Goal: Task Accomplishment & Management: Complete application form

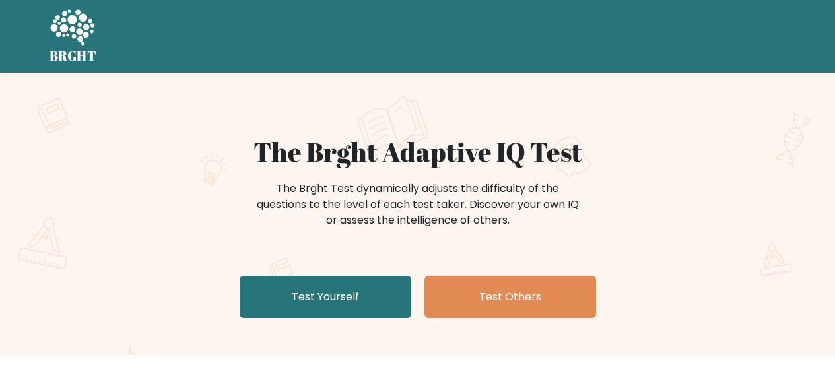
scroll to position [41, 0]
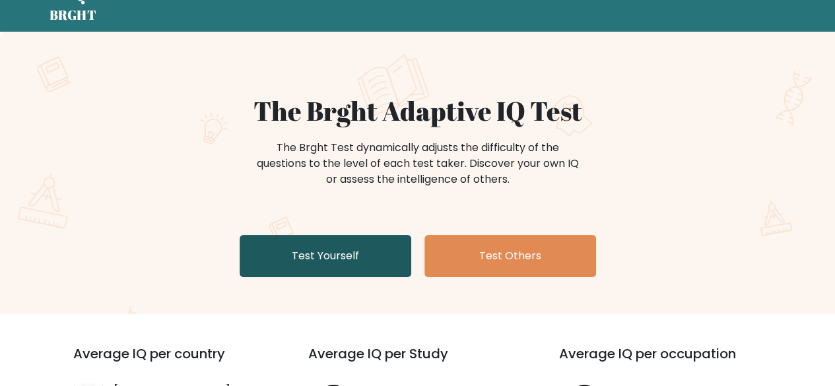
click at [269, 263] on link "Test Yourself" at bounding box center [326, 256] width 172 height 42
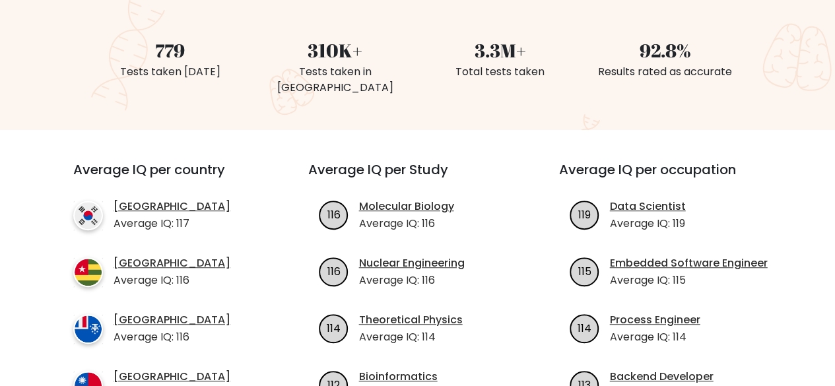
scroll to position [373, 0]
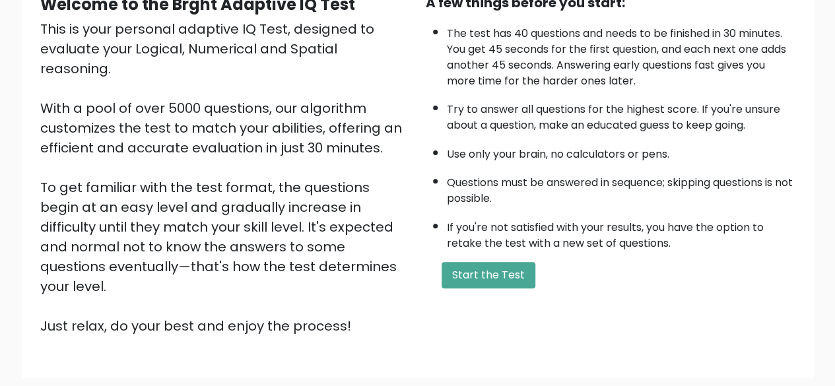
scroll to position [145, 0]
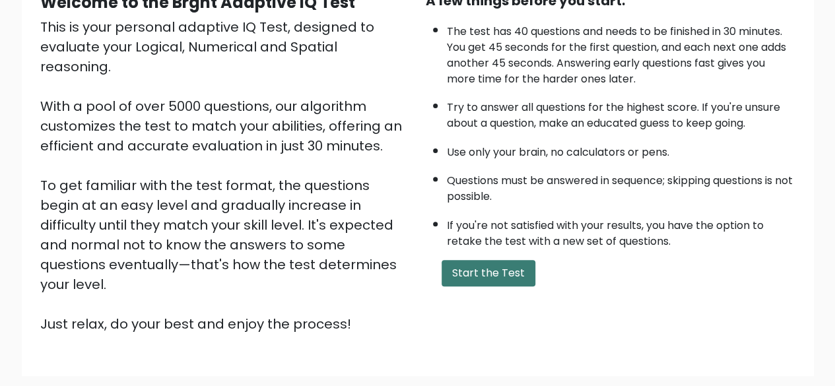
click at [457, 273] on button "Start the Test" at bounding box center [488, 273] width 94 height 26
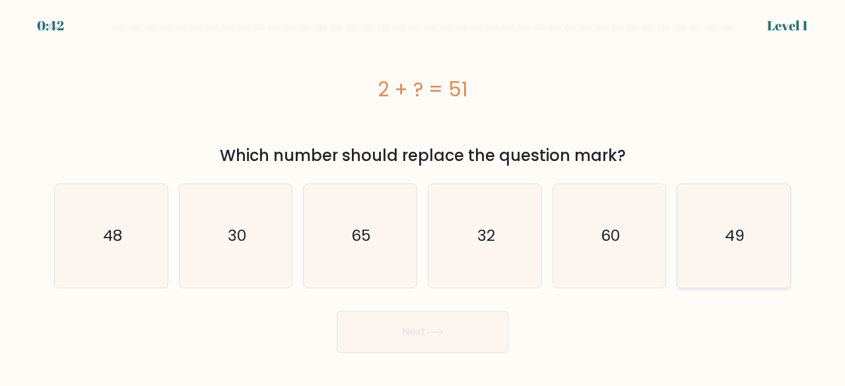
click at [698, 262] on icon "49" at bounding box center [734, 236] width 104 height 104
click at [423, 197] on input "f. 49" at bounding box center [422, 194] width 1 height 3
radio input "true"
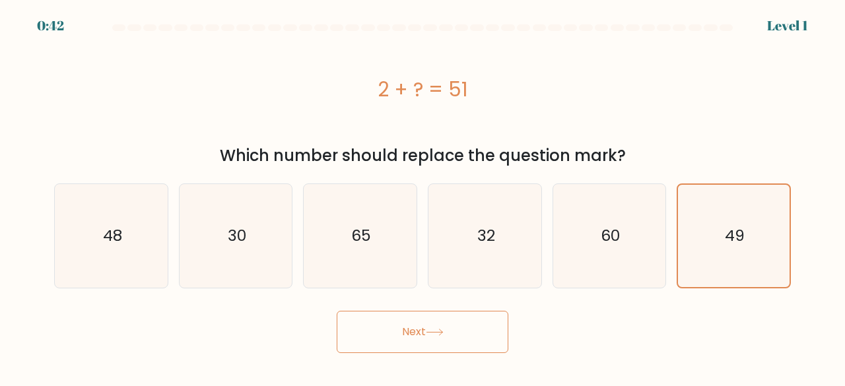
click at [416, 320] on button "Next" at bounding box center [423, 332] width 172 height 42
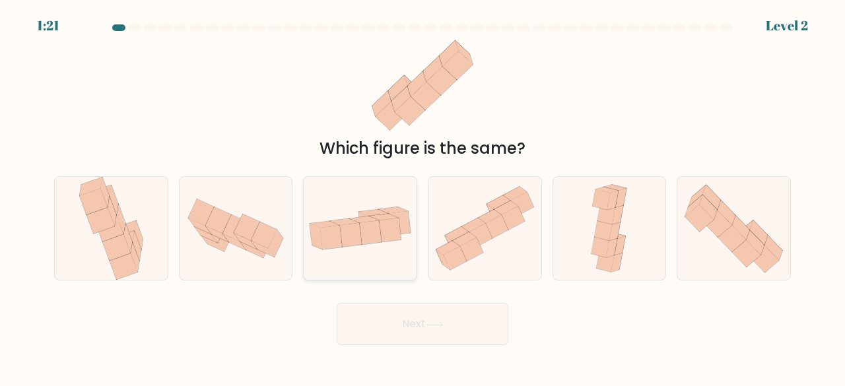
click at [343, 214] on icon at bounding box center [360, 227] width 113 height 57
click at [422, 197] on input "c." at bounding box center [422, 194] width 1 height 3
radio input "true"
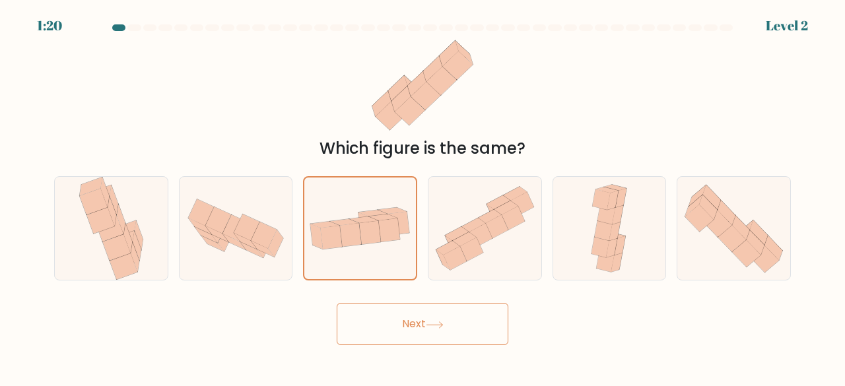
click at [352, 322] on button "Next" at bounding box center [423, 324] width 172 height 42
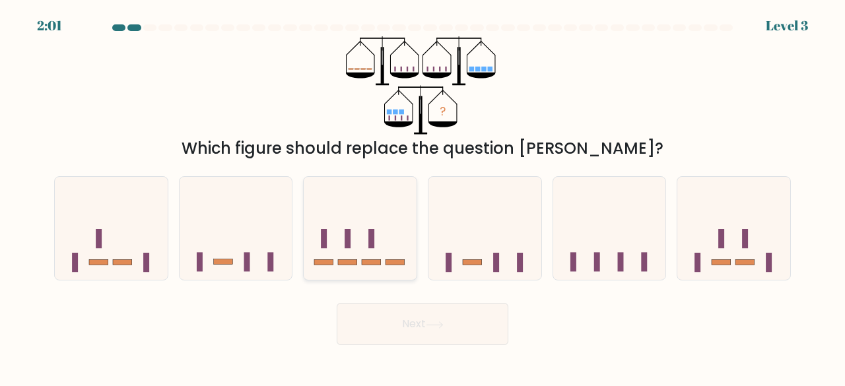
click at [339, 234] on icon at bounding box center [360, 227] width 113 height 93
click at [422, 197] on input "c." at bounding box center [422, 194] width 1 height 3
radio input "true"
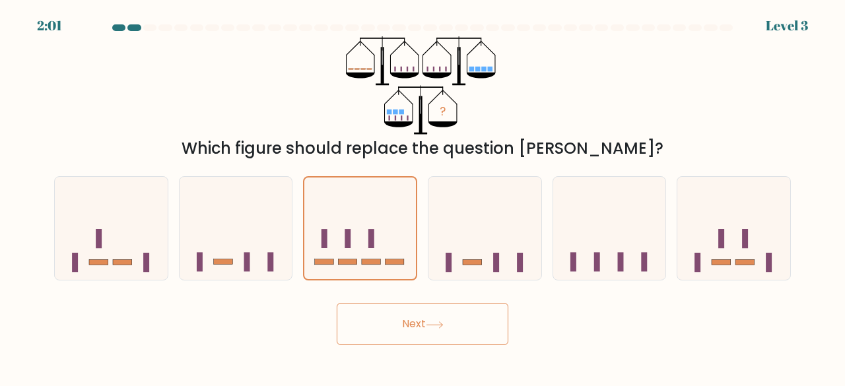
click at [362, 323] on button "Next" at bounding box center [423, 324] width 172 height 42
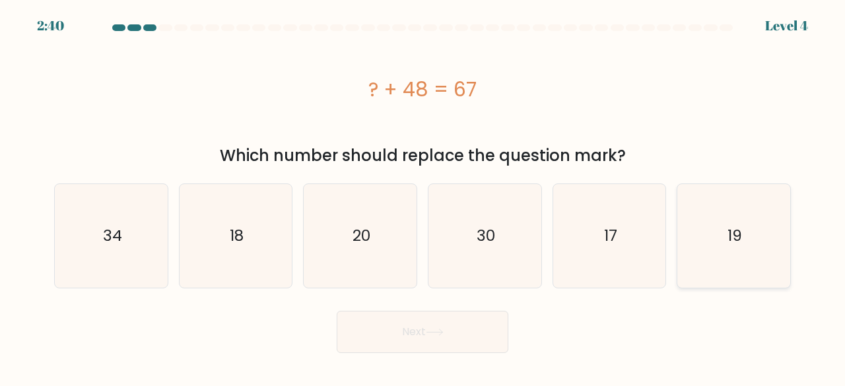
click at [733, 273] on icon "19" at bounding box center [734, 236] width 104 height 104
click at [423, 197] on input "f. 19" at bounding box center [422, 194] width 1 height 3
radio input "true"
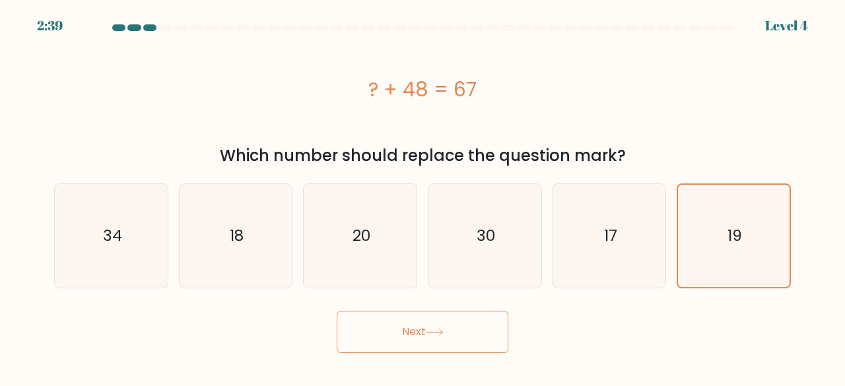
click at [365, 337] on button "Next" at bounding box center [423, 332] width 172 height 42
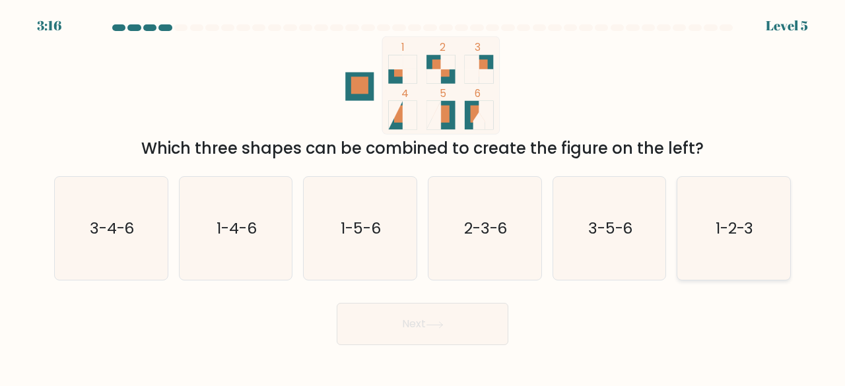
click at [719, 257] on icon "1-2-3" at bounding box center [734, 229] width 104 height 104
click at [423, 197] on input "f. 1-2-3" at bounding box center [422, 194] width 1 height 3
radio input "true"
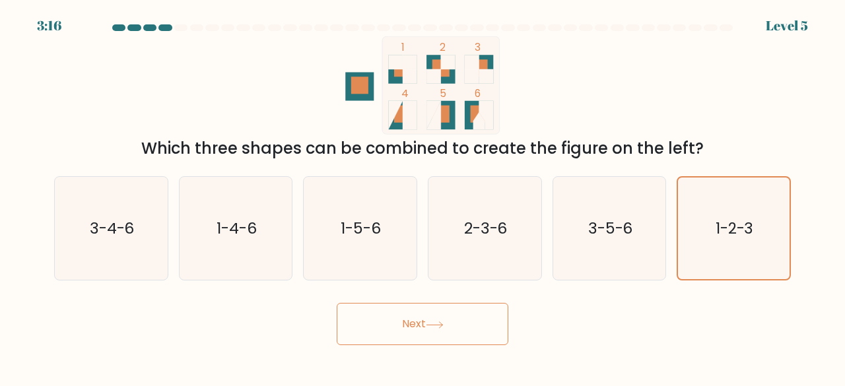
click at [384, 324] on button "Next" at bounding box center [423, 324] width 172 height 42
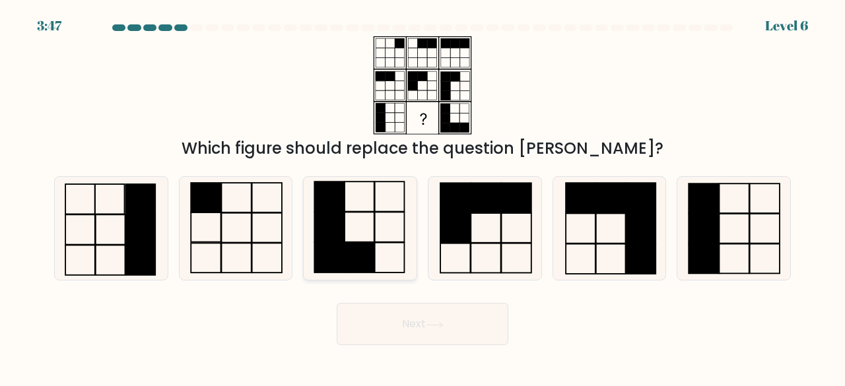
click at [333, 221] on rect at bounding box center [330, 227] width 30 height 30
click at [422, 197] on input "c." at bounding box center [422, 194] width 1 height 3
radio input "true"
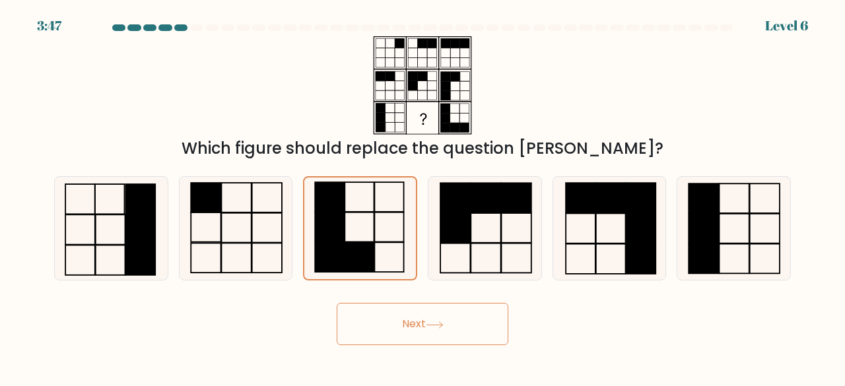
click at [401, 321] on button "Next" at bounding box center [423, 324] width 172 height 42
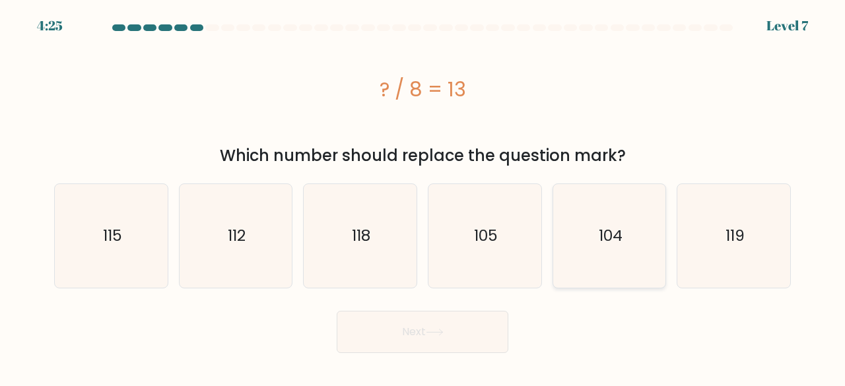
click at [637, 273] on icon "104" at bounding box center [610, 236] width 104 height 104
click at [423, 197] on input "e. 104" at bounding box center [422, 194] width 1 height 3
radio input "true"
click at [368, 346] on button "Next" at bounding box center [423, 332] width 172 height 42
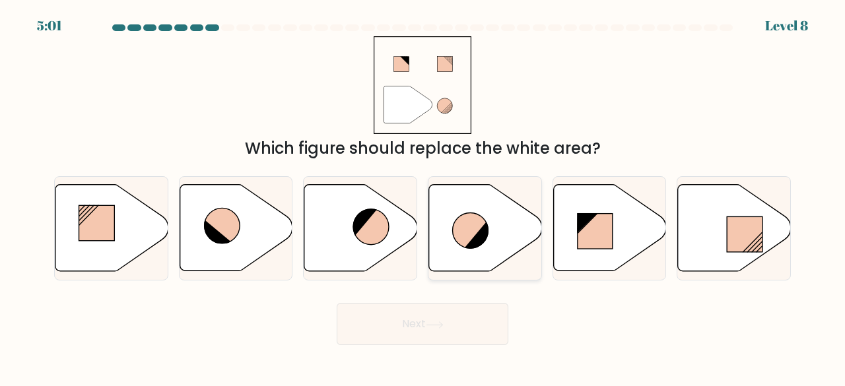
click at [474, 236] on icon at bounding box center [477, 235] width 26 height 28
click at [423, 197] on input "d." at bounding box center [422, 194] width 1 height 3
radio input "true"
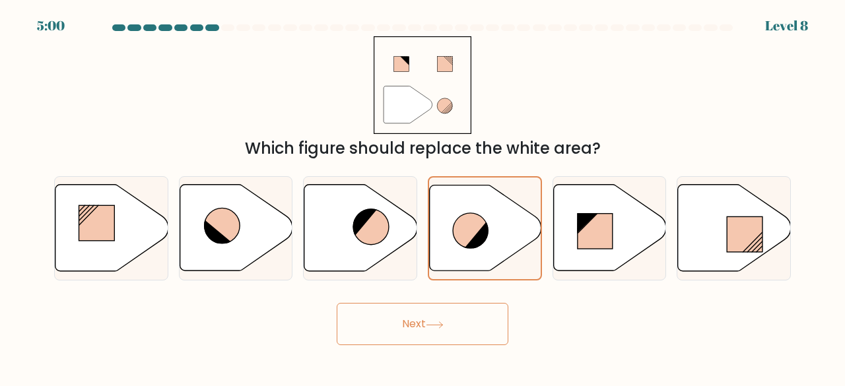
click at [399, 315] on button "Next" at bounding box center [423, 324] width 172 height 42
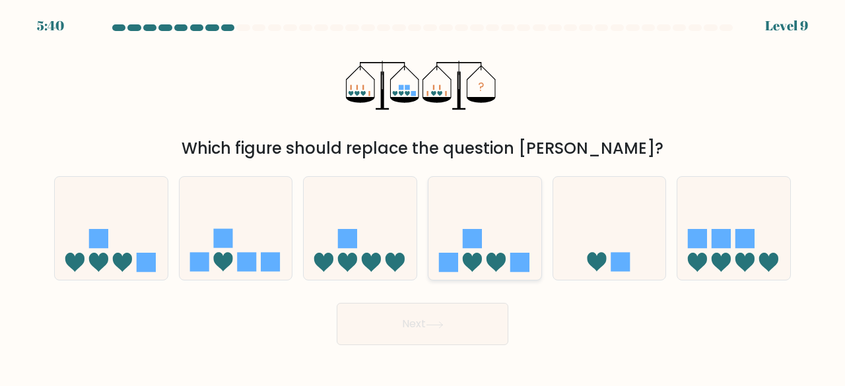
click at [461, 225] on icon at bounding box center [484, 227] width 113 height 93
click at [423, 197] on input "d." at bounding box center [422, 194] width 1 height 3
radio input "true"
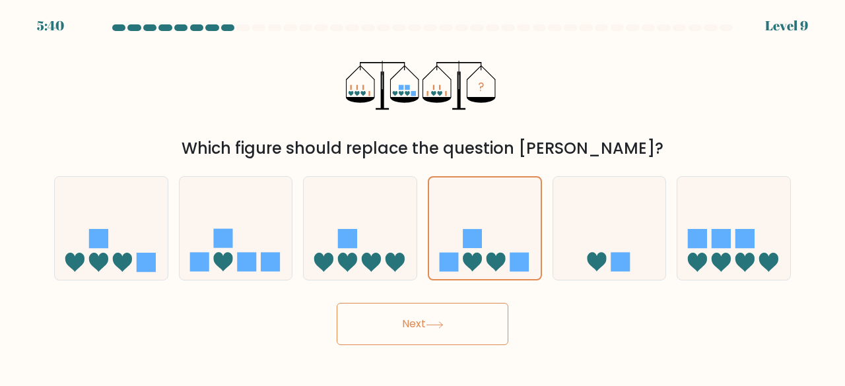
click at [372, 304] on button "Next" at bounding box center [423, 324] width 172 height 42
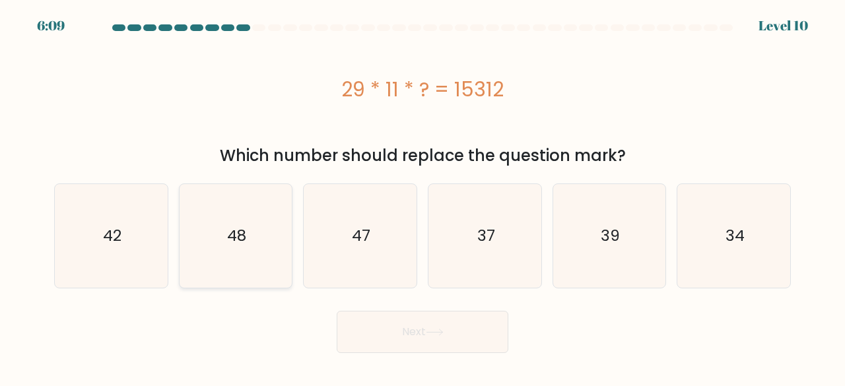
click at [214, 240] on icon "48" at bounding box center [236, 236] width 104 height 104
click at [422, 197] on input "b. 48" at bounding box center [422, 194] width 1 height 3
radio input "true"
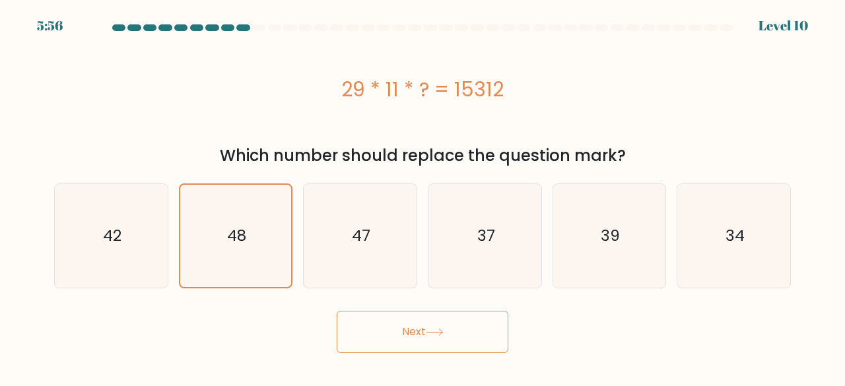
click at [489, 329] on button "Next" at bounding box center [423, 332] width 172 height 42
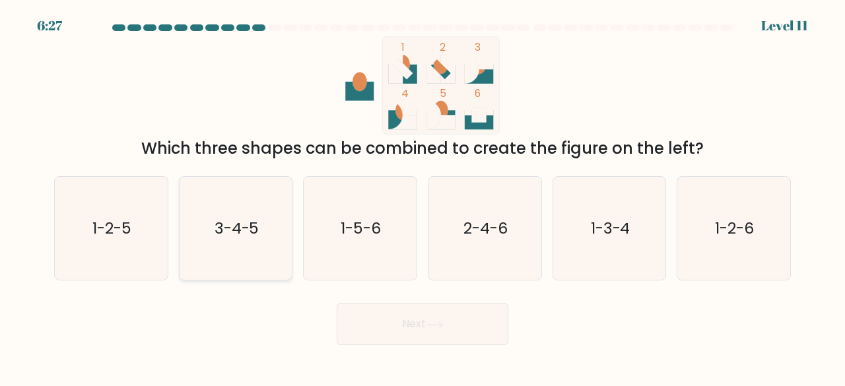
click at [271, 269] on icon "3-4-5" at bounding box center [236, 229] width 104 height 104
click at [422, 197] on input "b. 3-4-5" at bounding box center [422, 194] width 1 height 3
radio input "true"
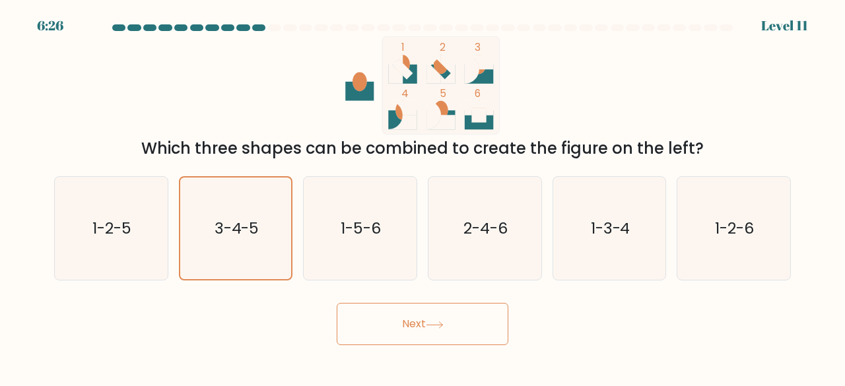
click at [429, 321] on icon at bounding box center [435, 324] width 18 height 7
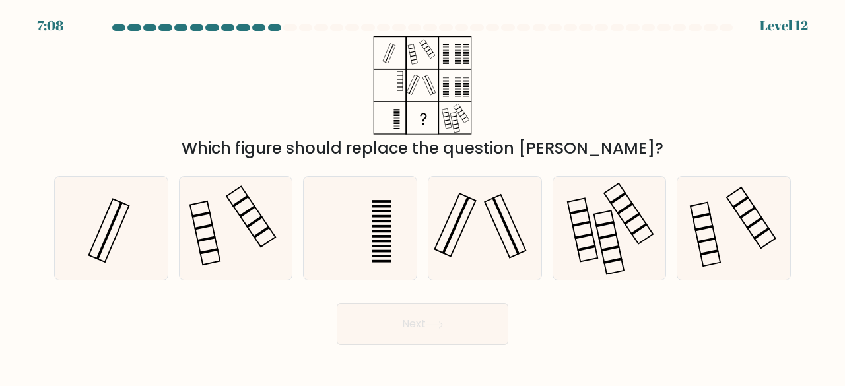
click at [279, 316] on div "Next" at bounding box center [422, 320] width 752 height 49
click at [448, 255] on rect at bounding box center [454, 224] width 41 height 63
click at [423, 197] on input "d." at bounding box center [422, 194] width 1 height 3
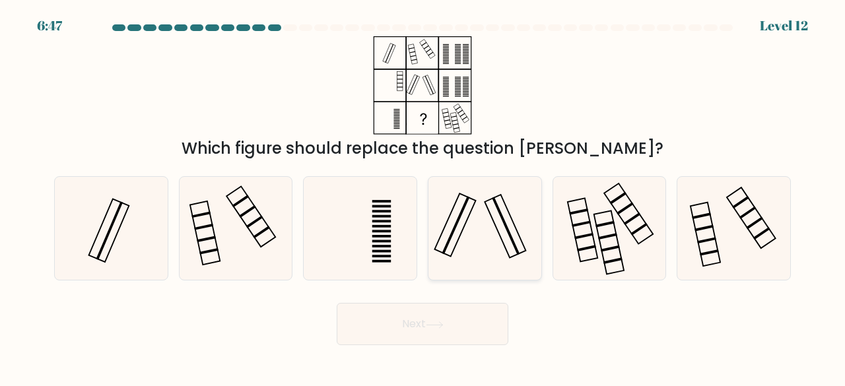
radio input "true"
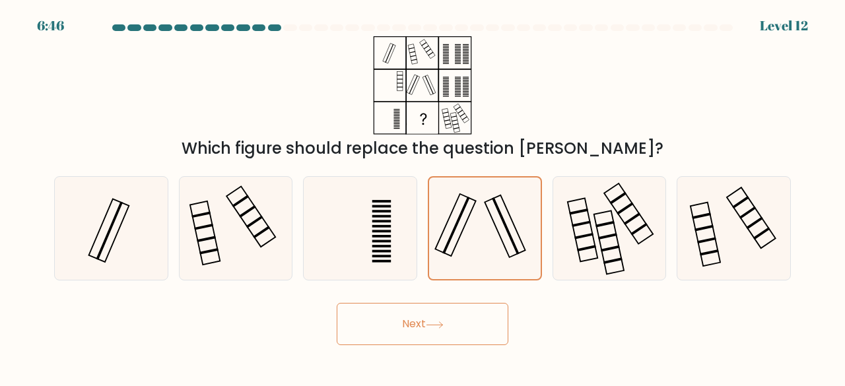
click at [375, 327] on button "Next" at bounding box center [423, 324] width 172 height 42
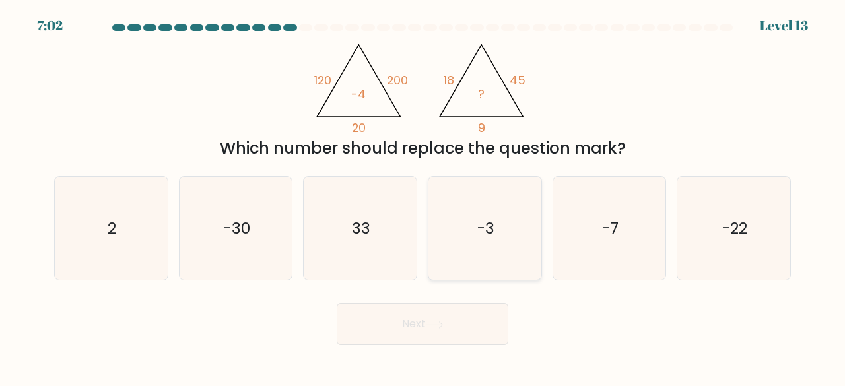
click at [466, 234] on icon "-3" at bounding box center [485, 229] width 104 height 104
click at [423, 197] on input "d. -3" at bounding box center [422, 194] width 1 height 3
radio input "true"
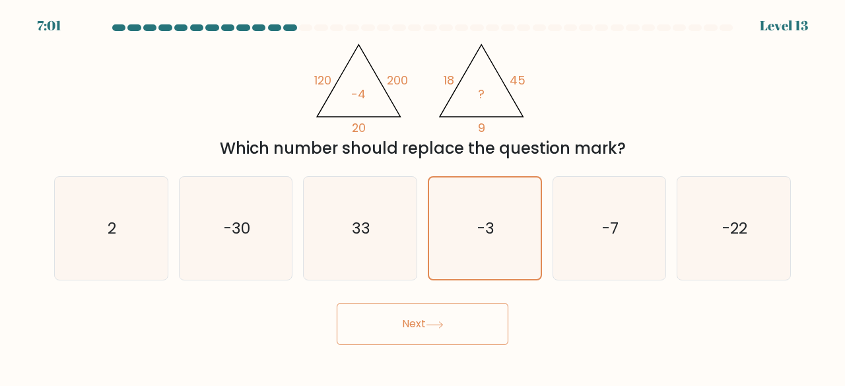
click at [408, 314] on button "Next" at bounding box center [423, 324] width 172 height 42
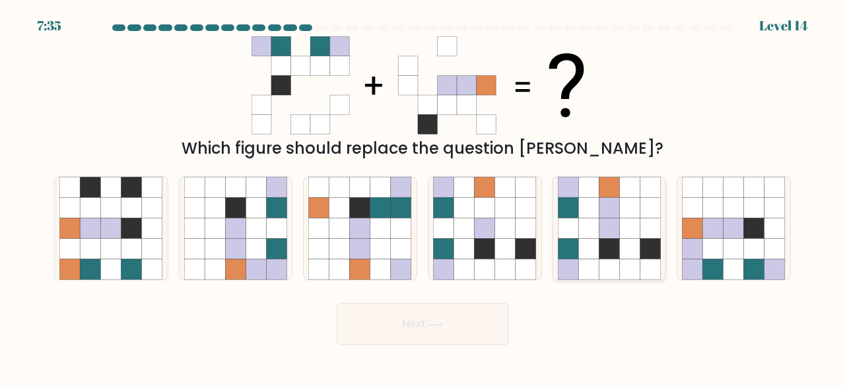
click at [608, 250] on icon at bounding box center [609, 249] width 20 height 20
click at [423, 197] on input "e." at bounding box center [422, 194] width 1 height 3
radio input "true"
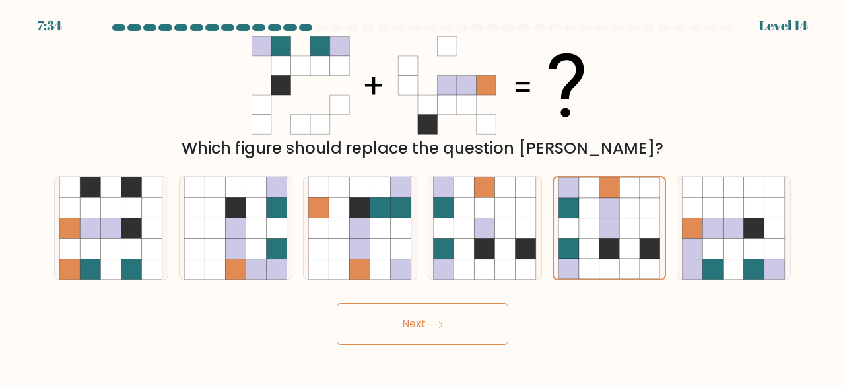
click at [387, 335] on button "Next" at bounding box center [423, 324] width 172 height 42
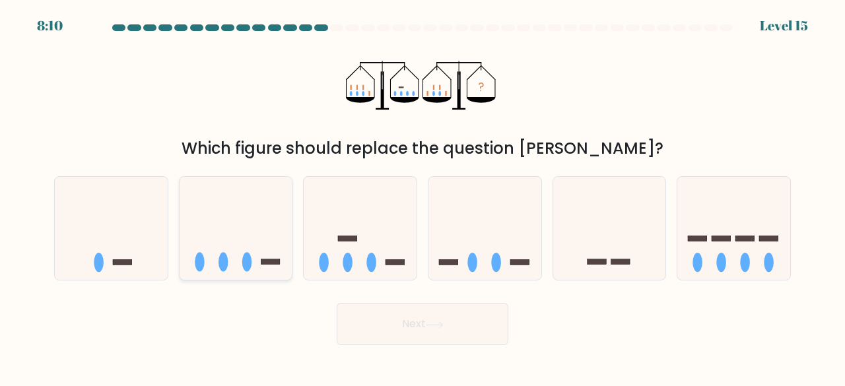
click at [230, 247] on icon at bounding box center [236, 227] width 113 height 93
click at [422, 197] on input "b." at bounding box center [422, 194] width 1 height 3
radio input "true"
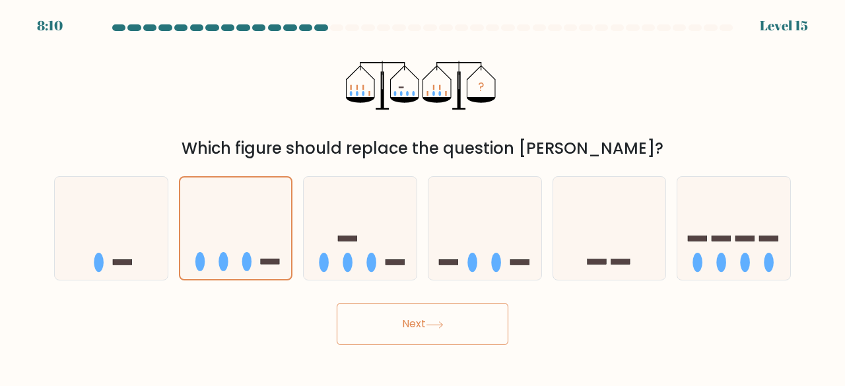
click at [359, 329] on button "Next" at bounding box center [423, 324] width 172 height 42
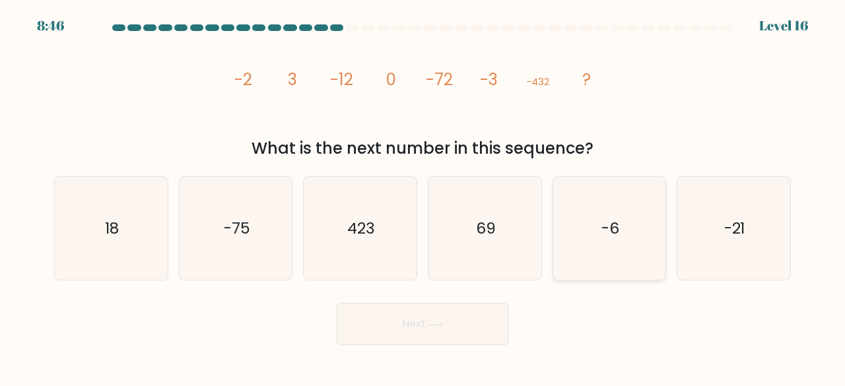
click at [568, 265] on icon "-6" at bounding box center [610, 229] width 104 height 104
click at [423, 197] on input "e. -6" at bounding box center [422, 194] width 1 height 3
radio input "true"
click at [376, 331] on button "Next" at bounding box center [423, 324] width 172 height 42
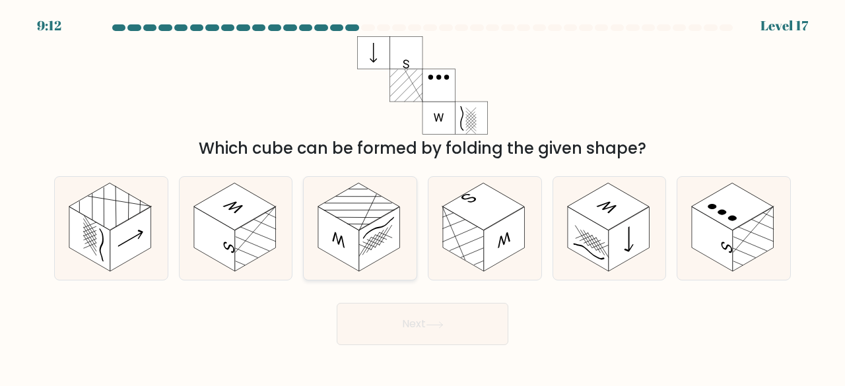
click at [372, 253] on rect at bounding box center [379, 239] width 41 height 65
click at [422, 197] on input "c." at bounding box center [422, 194] width 1 height 3
radio input "true"
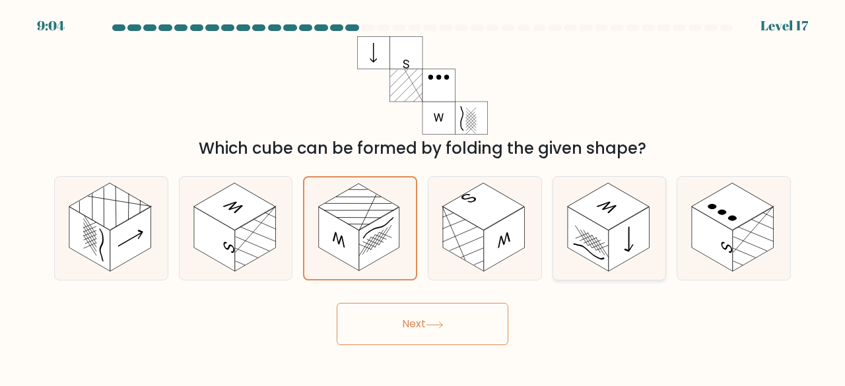
click at [622, 236] on rect at bounding box center [628, 239] width 41 height 65
click at [423, 197] on input "e." at bounding box center [422, 194] width 1 height 3
radio input "true"
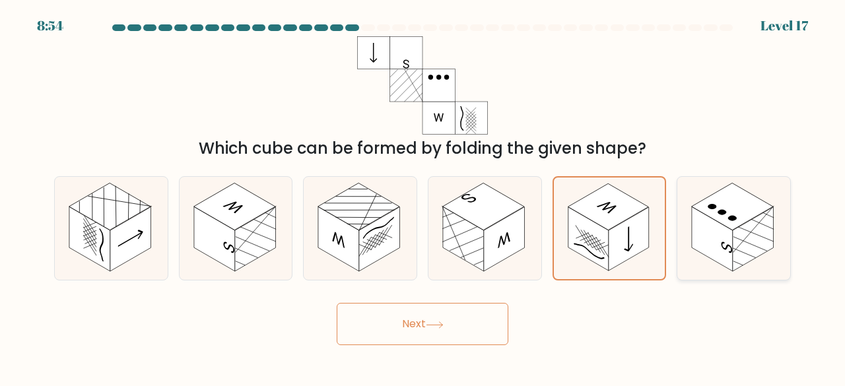
click at [717, 265] on icon at bounding box center [733, 229] width 113 height 104
click at [423, 197] on input "f." at bounding box center [422, 194] width 1 height 3
radio input "true"
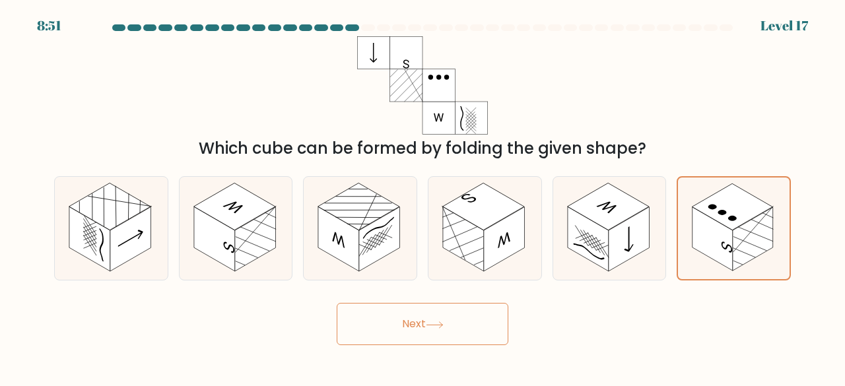
click at [432, 320] on button "Next" at bounding box center [423, 324] width 172 height 42
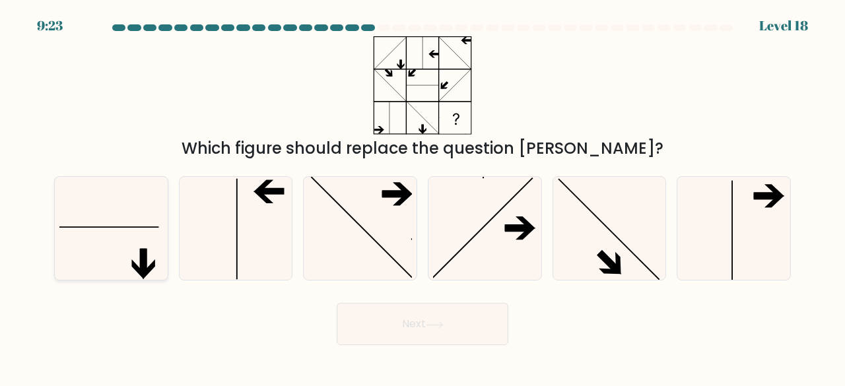
click at [139, 232] on icon at bounding box center [111, 229] width 104 height 104
click at [422, 197] on input "a." at bounding box center [422, 194] width 1 height 3
radio input "true"
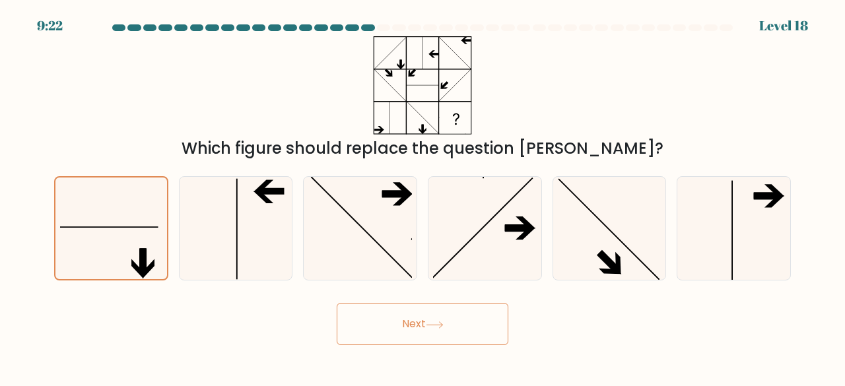
click at [375, 306] on button "Next" at bounding box center [423, 324] width 172 height 42
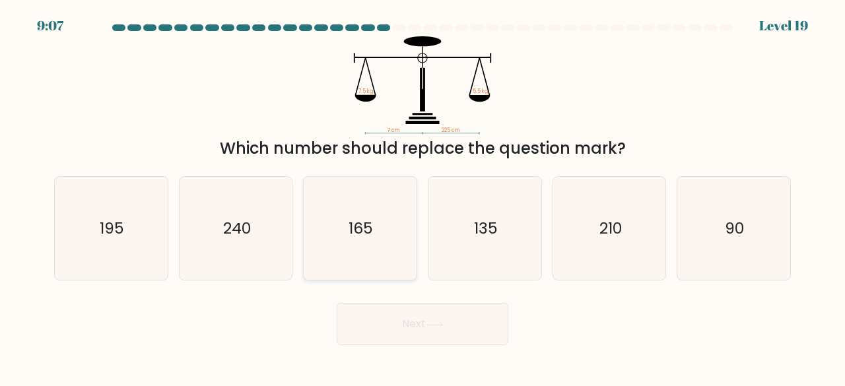
click at [340, 267] on icon "165" at bounding box center [360, 229] width 104 height 104
click at [422, 197] on input "c. 165" at bounding box center [422, 194] width 1 height 3
radio input "true"
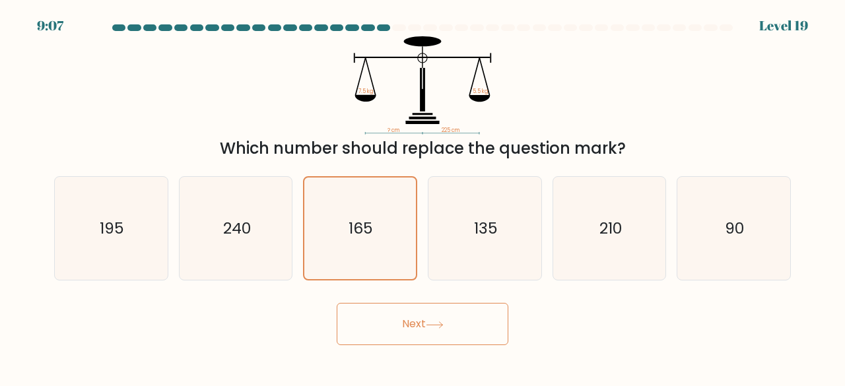
click at [360, 312] on button "Next" at bounding box center [423, 324] width 172 height 42
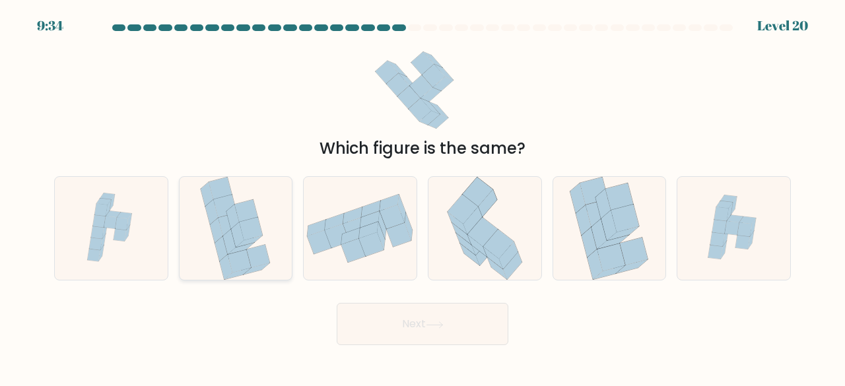
click at [228, 277] on icon at bounding box center [238, 273] width 26 height 11
click at [422, 197] on input "b." at bounding box center [422, 194] width 1 height 3
radio input "true"
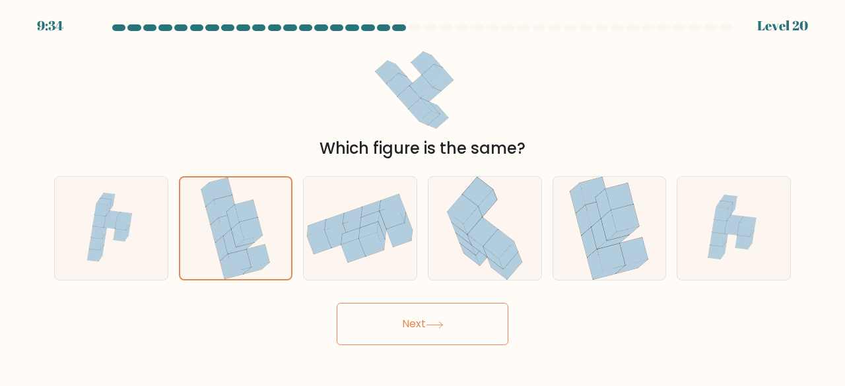
click at [390, 335] on button "Next" at bounding box center [423, 324] width 172 height 42
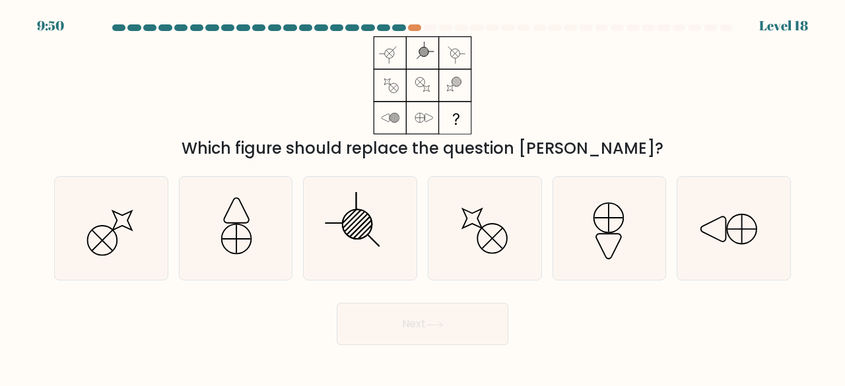
click at [618, 282] on form at bounding box center [422, 184] width 845 height 321
click at [601, 264] on icon at bounding box center [610, 229] width 104 height 104
click at [423, 197] on input "e." at bounding box center [422, 194] width 1 height 3
radio input "true"
click at [394, 323] on button "Next" at bounding box center [423, 324] width 172 height 42
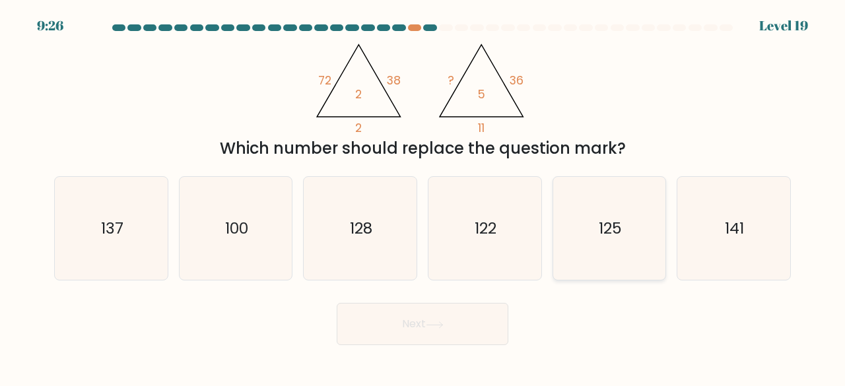
click at [602, 271] on icon "125" at bounding box center [610, 229] width 104 height 104
click at [423, 197] on input "e. 125" at bounding box center [422, 194] width 1 height 3
radio input "true"
click at [286, 353] on body "9:26 Level 19" at bounding box center [422, 193] width 845 height 386
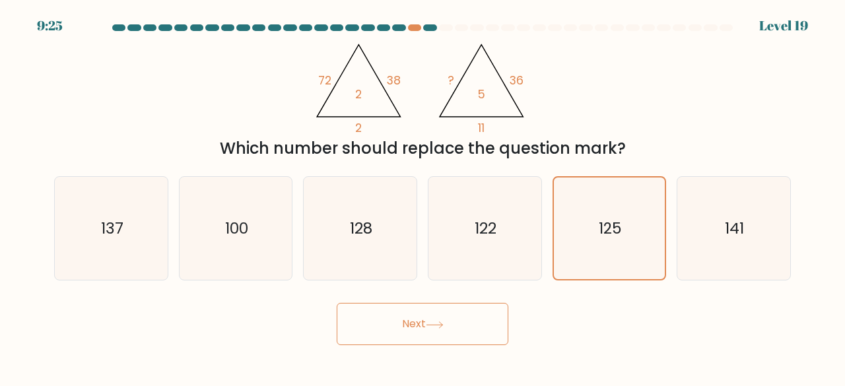
click at [390, 321] on button "Next" at bounding box center [423, 324] width 172 height 42
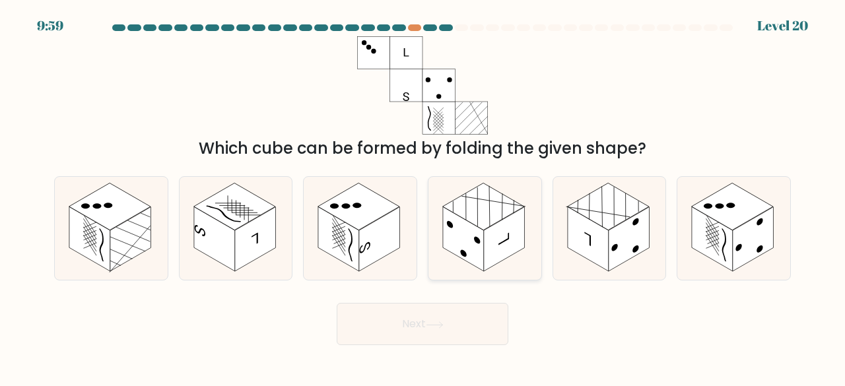
click at [507, 251] on rect at bounding box center [504, 239] width 41 height 65
click at [423, 197] on input "d." at bounding box center [422, 194] width 1 height 3
radio input "true"
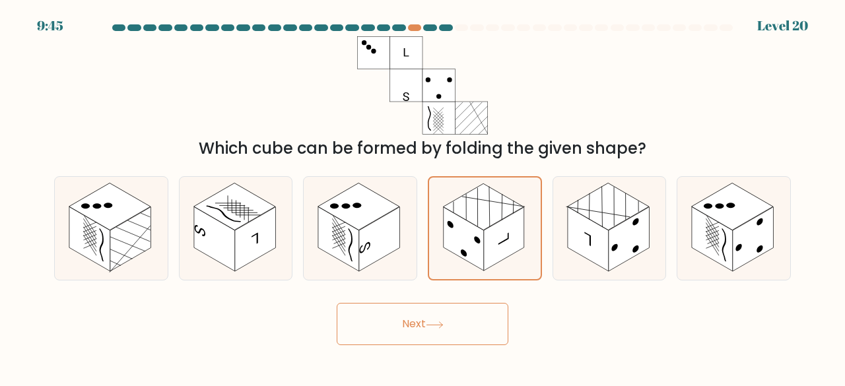
click at [255, 300] on div "Next" at bounding box center [422, 320] width 752 height 49
click at [461, 242] on rect at bounding box center [463, 239] width 40 height 64
click at [423, 197] on input "d." at bounding box center [422, 194] width 1 height 3
click at [387, 238] on rect at bounding box center [379, 239] width 41 height 65
click at [422, 197] on input "c." at bounding box center [422, 194] width 1 height 3
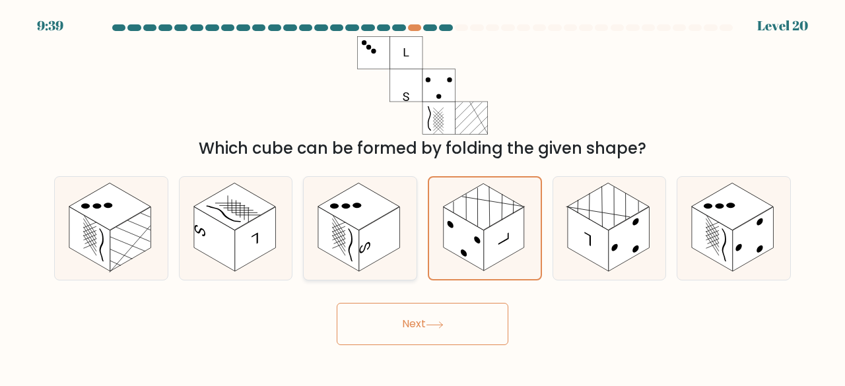
radio input "true"
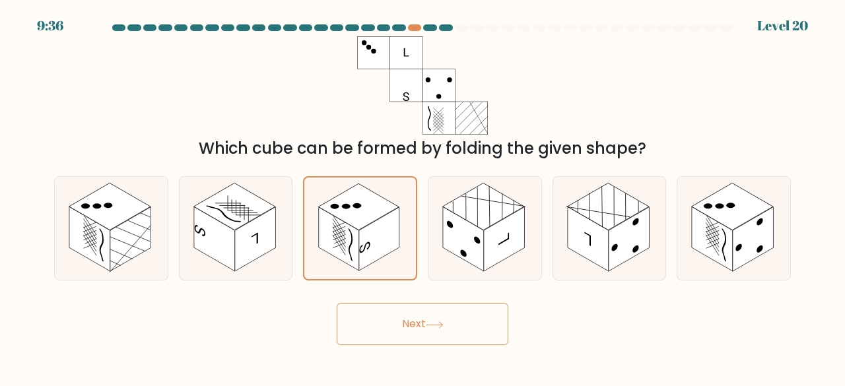
click at [416, 312] on button "Next" at bounding box center [423, 324] width 172 height 42
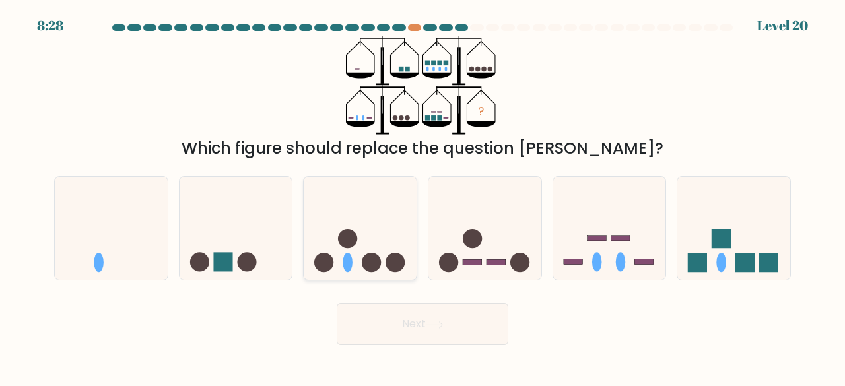
click at [367, 265] on circle at bounding box center [371, 262] width 19 height 19
click at [422, 197] on input "c." at bounding box center [422, 194] width 1 height 3
radio input "true"
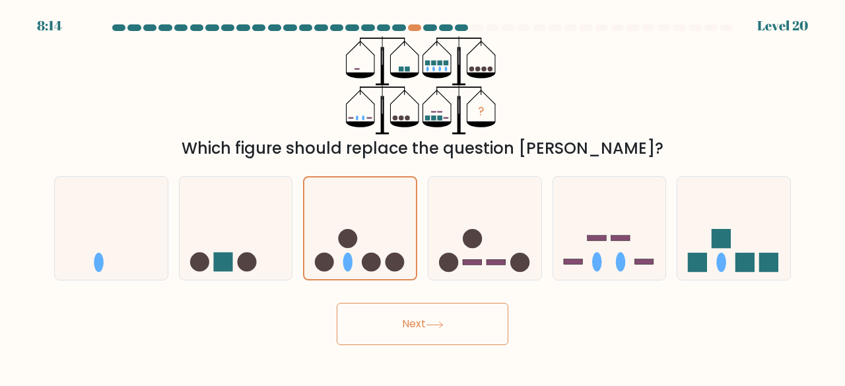
click at [395, 329] on button "Next" at bounding box center [423, 324] width 172 height 42
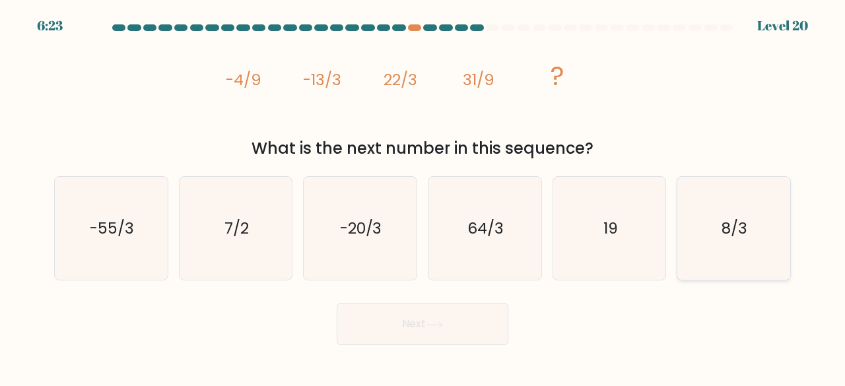
click at [751, 274] on icon "8/3" at bounding box center [734, 229] width 104 height 104
click at [423, 197] on input "f. 8/3" at bounding box center [422, 194] width 1 height 3
radio input "true"
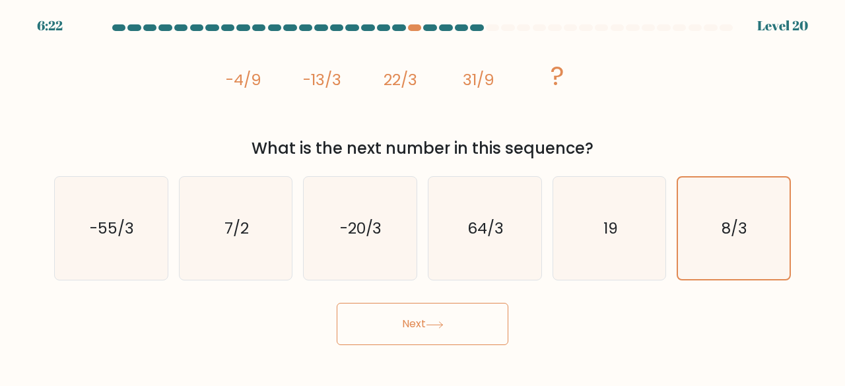
click at [417, 327] on button "Next" at bounding box center [423, 324] width 172 height 42
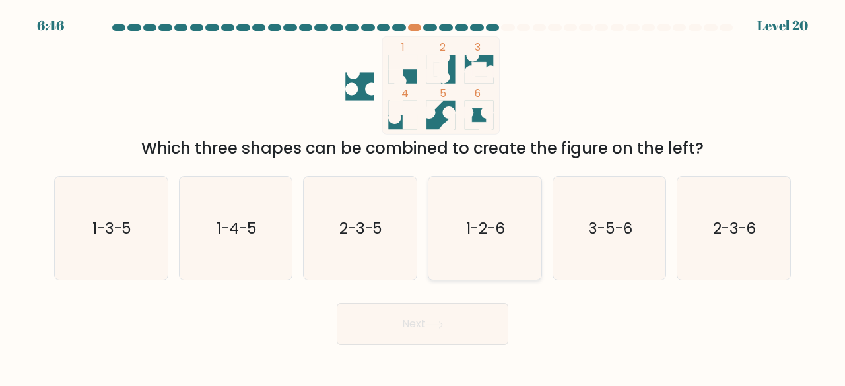
click at [477, 240] on icon "1-2-6" at bounding box center [485, 229] width 104 height 104
click at [423, 197] on input "d. 1-2-6" at bounding box center [422, 194] width 1 height 3
radio input "true"
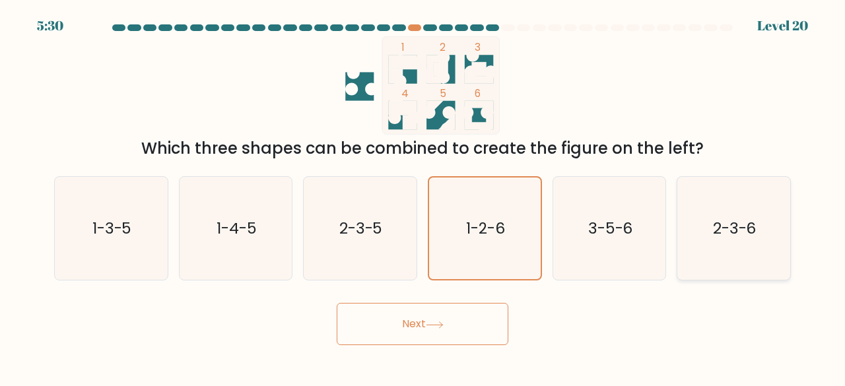
click at [750, 240] on icon "2-3-6" at bounding box center [734, 229] width 104 height 104
click at [423, 197] on input "f. 2-3-6" at bounding box center [422, 194] width 1 height 3
radio input "true"
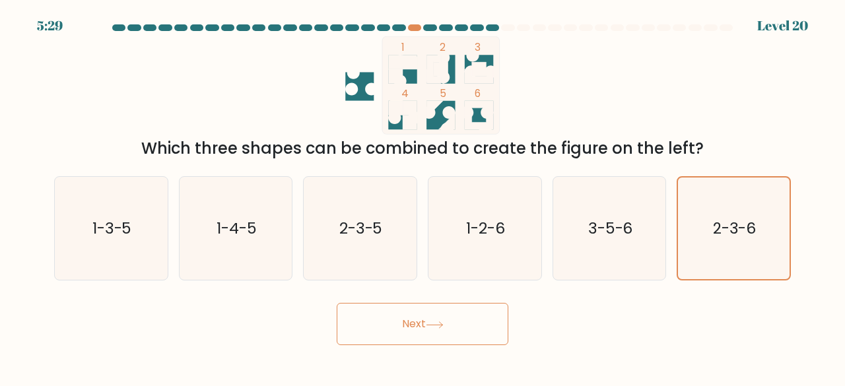
click at [441, 324] on icon at bounding box center [435, 324] width 18 height 7
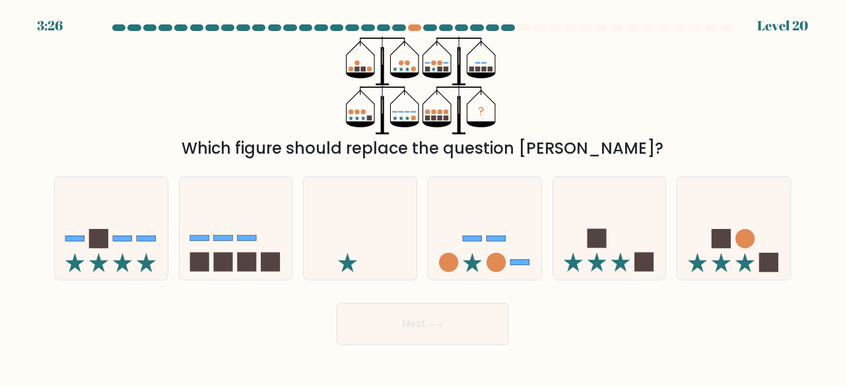
click at [271, 300] on div "Next" at bounding box center [422, 320] width 752 height 49
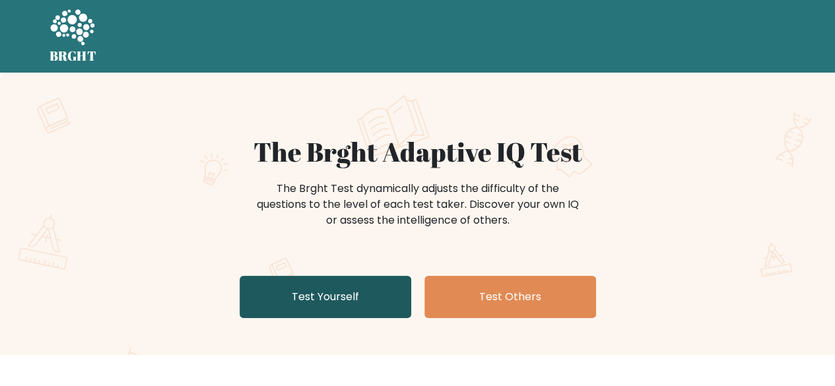
click at [290, 307] on link "Test Yourself" at bounding box center [326, 297] width 172 height 42
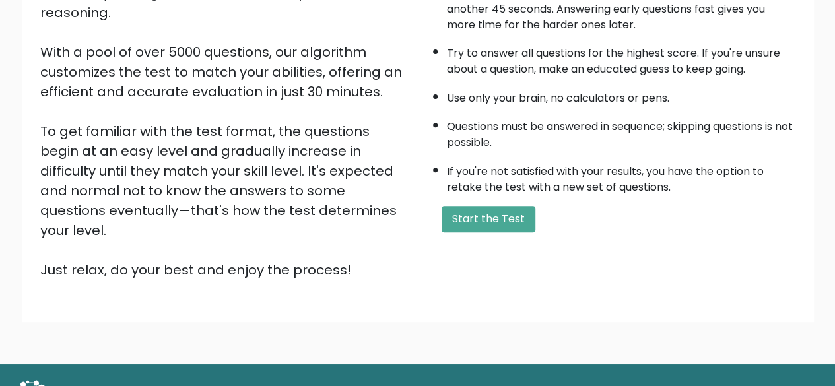
scroll to position [216, 0]
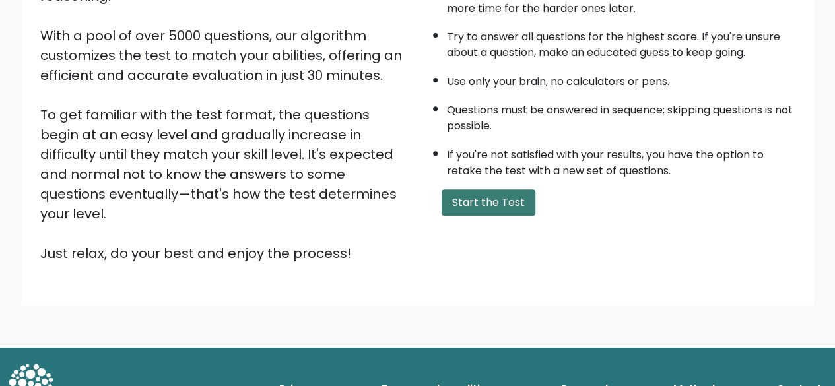
click at [443, 205] on button "Start the Test" at bounding box center [488, 202] width 94 height 26
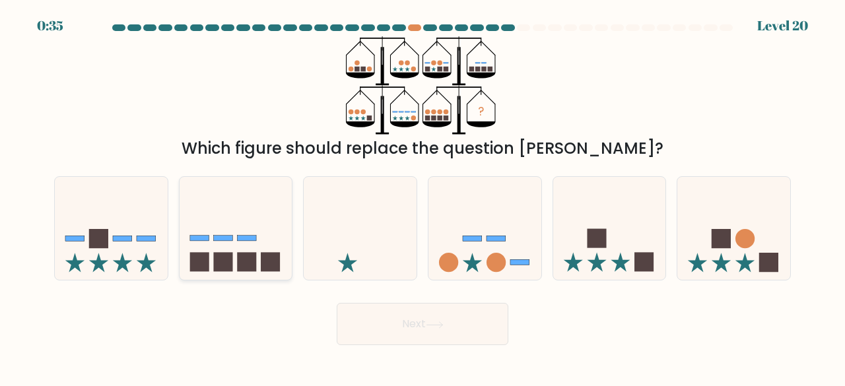
click at [234, 222] on icon at bounding box center [236, 227] width 113 height 93
click at [422, 197] on input "b." at bounding box center [422, 194] width 1 height 3
radio input "true"
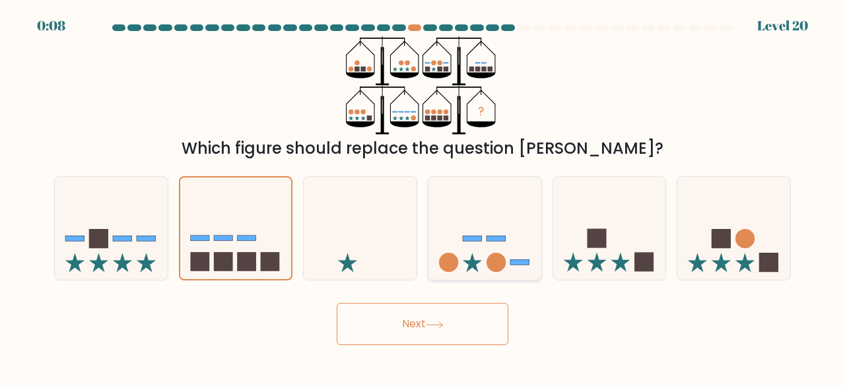
click at [465, 222] on icon at bounding box center [484, 227] width 113 height 93
click at [423, 197] on input "d." at bounding box center [422, 194] width 1 height 3
radio input "true"
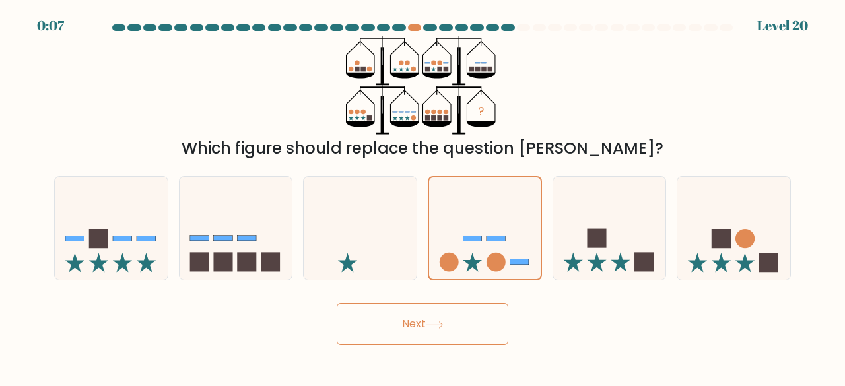
click at [427, 322] on button "Next" at bounding box center [423, 324] width 172 height 42
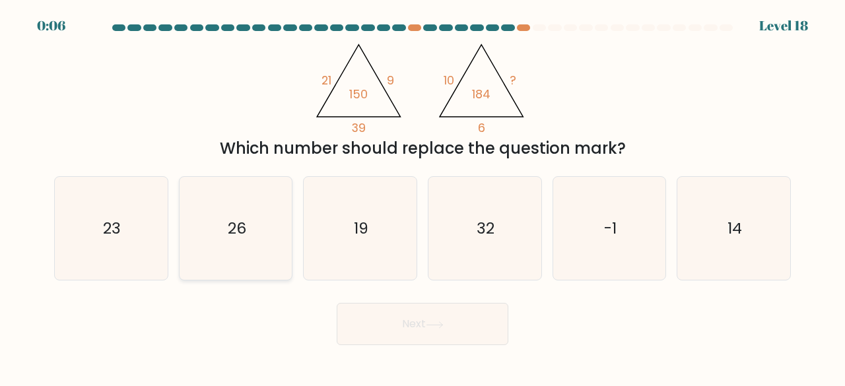
click at [253, 266] on icon "26" at bounding box center [236, 229] width 104 height 104
click at [422, 197] on input "b. 26" at bounding box center [422, 194] width 1 height 3
radio input "true"
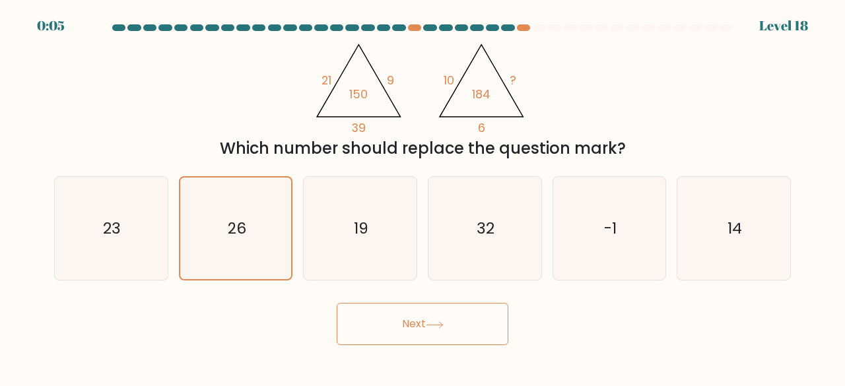
click at [405, 328] on button "Next" at bounding box center [423, 324] width 172 height 42
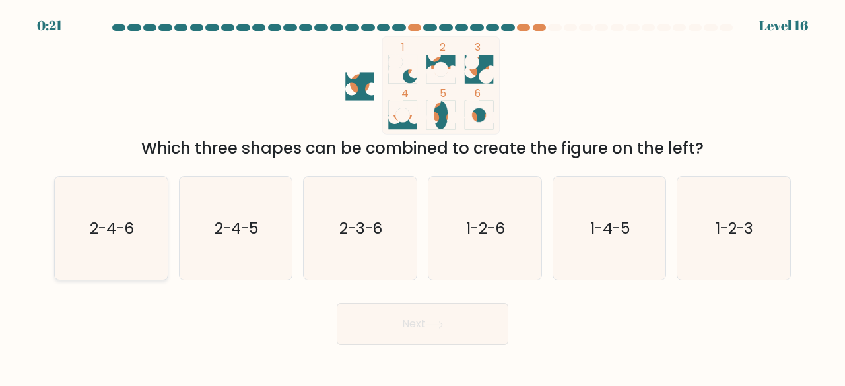
click at [115, 236] on text "2-4-6" at bounding box center [112, 228] width 44 height 22
click at [422, 197] on input "a. 2-4-6" at bounding box center [422, 194] width 1 height 3
radio input "true"
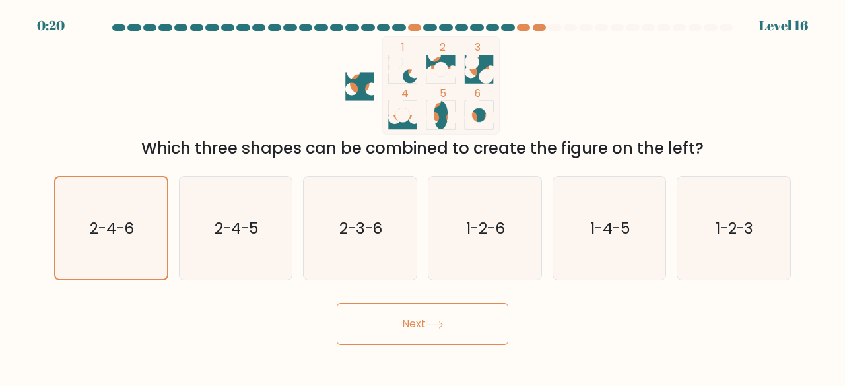
click at [362, 321] on button "Next" at bounding box center [423, 324] width 172 height 42
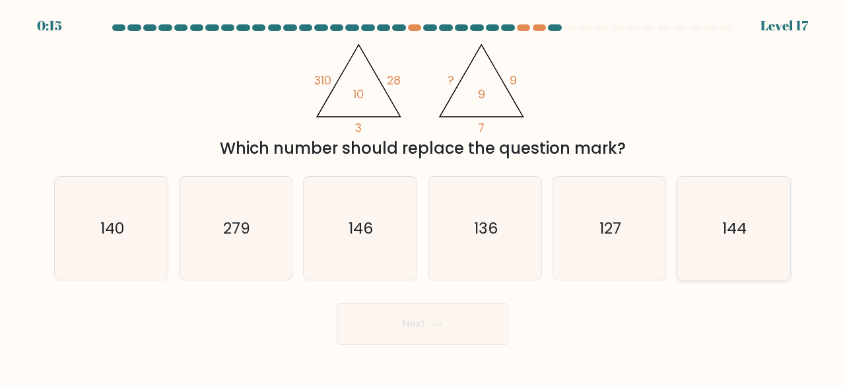
click at [715, 261] on icon "144" at bounding box center [734, 229] width 104 height 104
click at [423, 197] on input "f. 144" at bounding box center [422, 194] width 1 height 3
radio input "true"
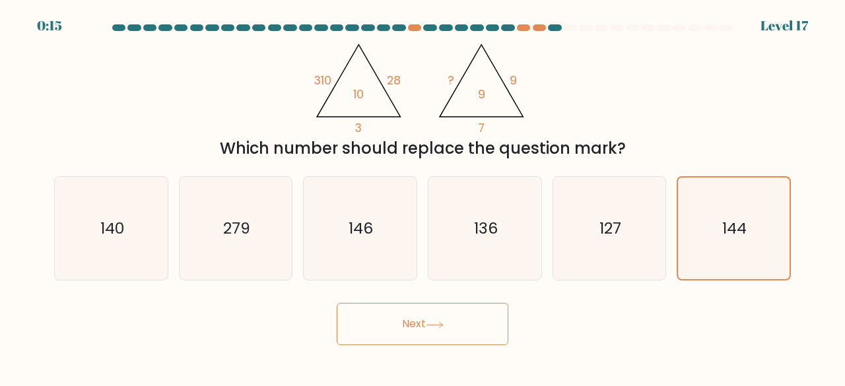
click at [417, 335] on button "Next" at bounding box center [423, 324] width 172 height 42
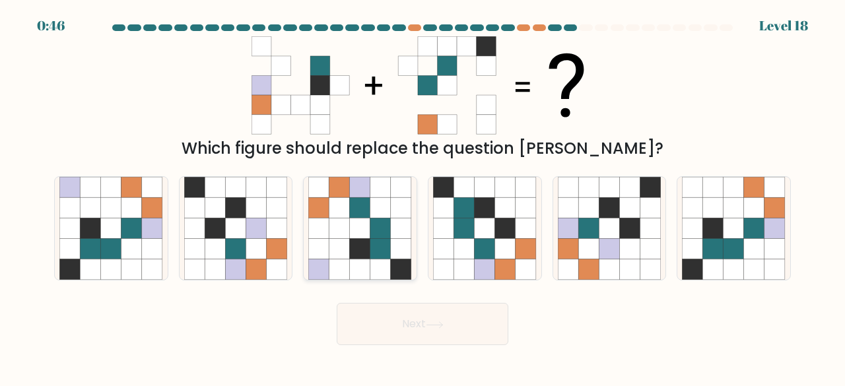
click at [374, 261] on icon at bounding box center [380, 269] width 20 height 20
click at [422, 197] on input "c." at bounding box center [422, 194] width 1 height 3
radio input "true"
click at [454, 311] on button "Next" at bounding box center [423, 324] width 172 height 42
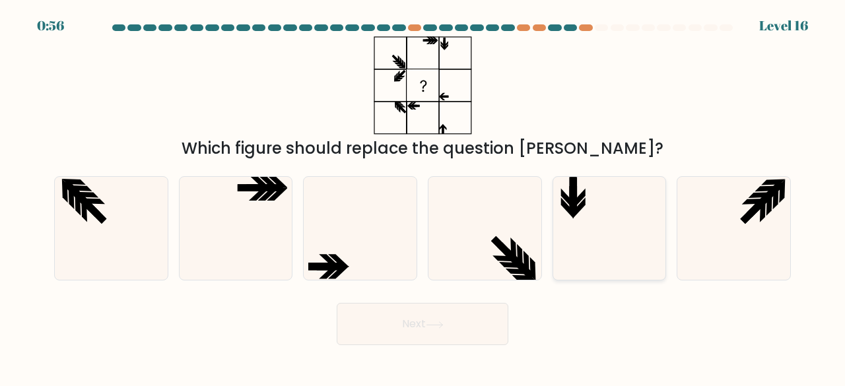
click at [623, 221] on icon at bounding box center [610, 229] width 104 height 104
click at [423, 197] on input "e." at bounding box center [422, 194] width 1 height 3
radio input "true"
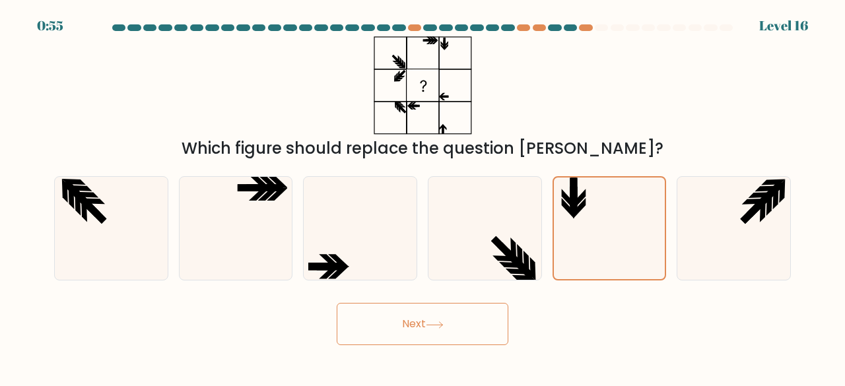
click at [442, 323] on icon at bounding box center [434, 325] width 16 height 6
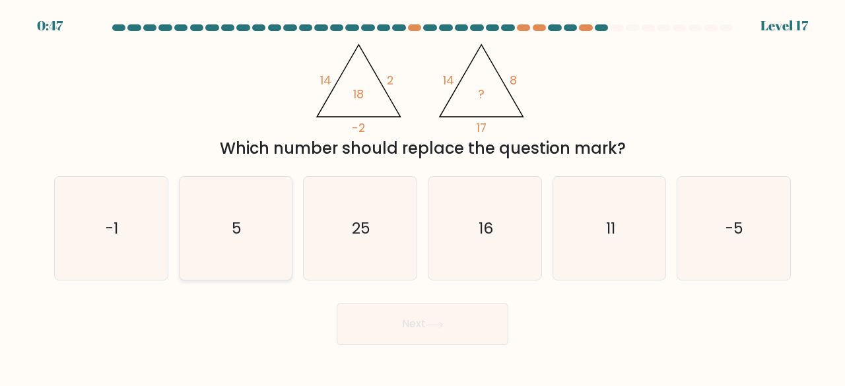
click at [238, 261] on icon "5" at bounding box center [236, 229] width 104 height 104
click at [422, 197] on input "b. 5" at bounding box center [422, 194] width 1 height 3
radio input "true"
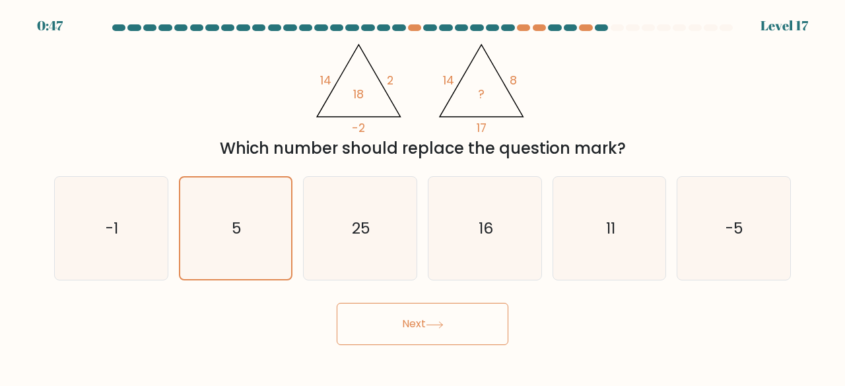
click at [431, 333] on button "Next" at bounding box center [423, 324] width 172 height 42
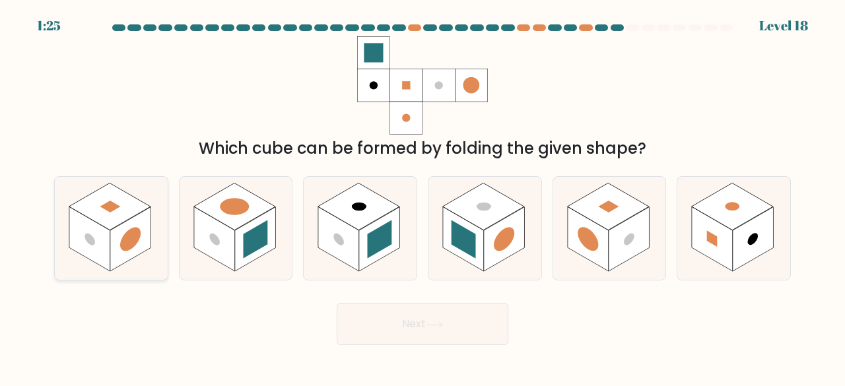
click at [123, 246] on circle at bounding box center [130, 239] width 20 height 32
click at [422, 197] on input "a." at bounding box center [422, 194] width 1 height 3
radio input "true"
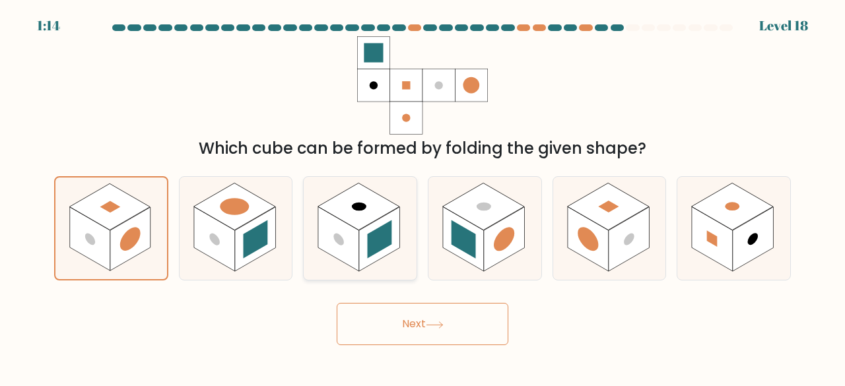
click at [374, 234] on rect at bounding box center [380, 239] width 24 height 38
click at [422, 197] on input "c." at bounding box center [422, 194] width 1 height 3
radio input "true"
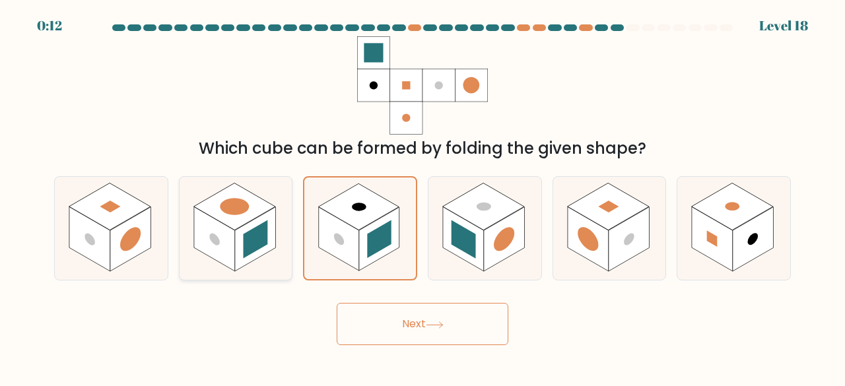
click at [223, 261] on rect at bounding box center [214, 239] width 41 height 65
click at [422, 197] on input "b." at bounding box center [422, 194] width 1 height 3
radio input "true"
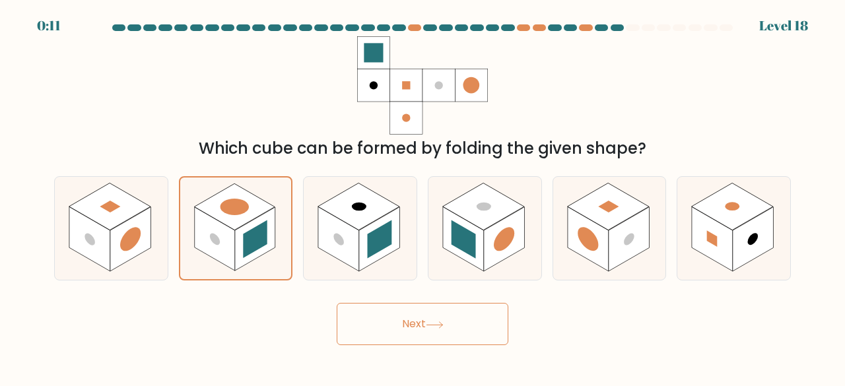
click at [379, 310] on button "Next" at bounding box center [423, 324] width 172 height 42
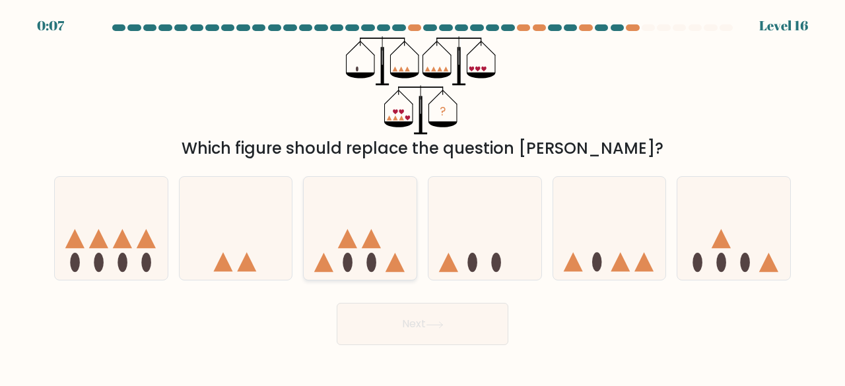
click at [376, 238] on icon at bounding box center [360, 227] width 113 height 93
click at [422, 197] on input "c." at bounding box center [422, 194] width 1 height 3
radio input "true"
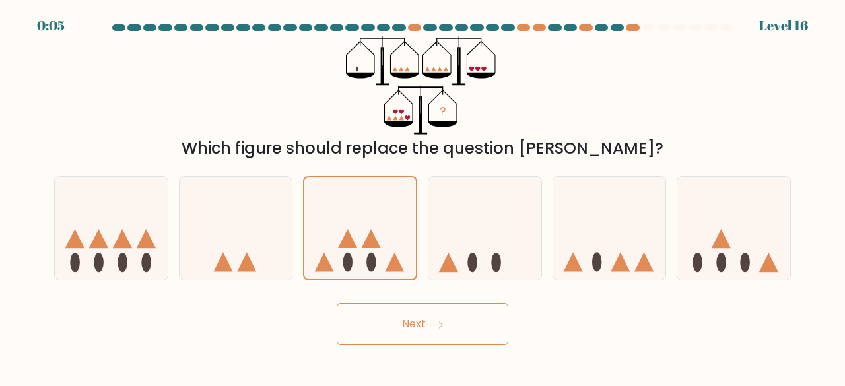
click at [424, 308] on button "Next" at bounding box center [423, 324] width 172 height 42
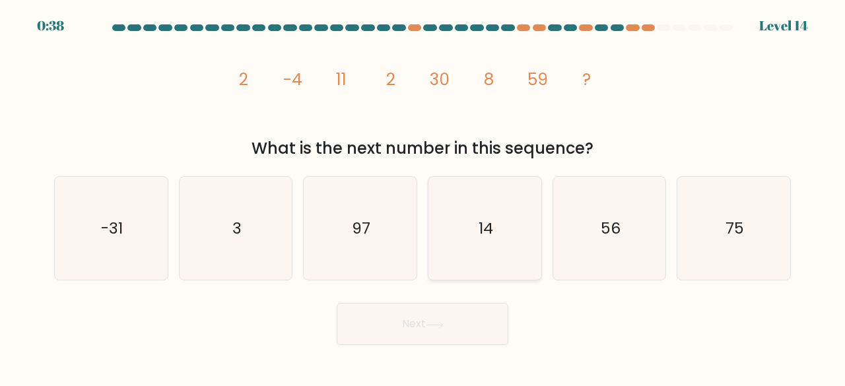
click at [469, 222] on icon "14" at bounding box center [485, 229] width 104 height 104
click at [423, 197] on input "d. 14" at bounding box center [422, 194] width 1 height 3
radio input "true"
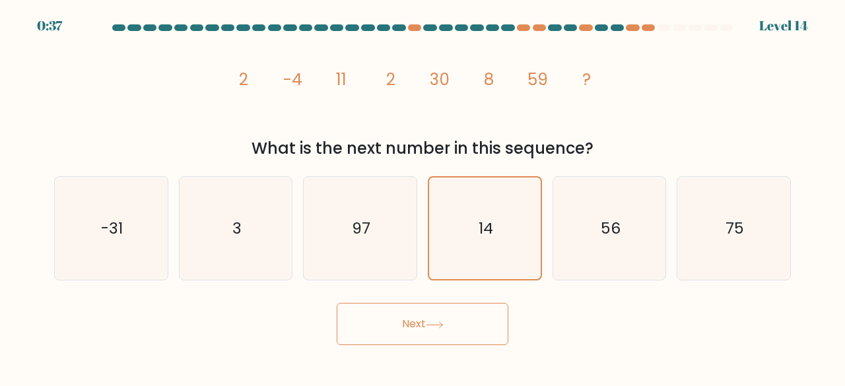
click at [386, 319] on button "Next" at bounding box center [423, 324] width 172 height 42
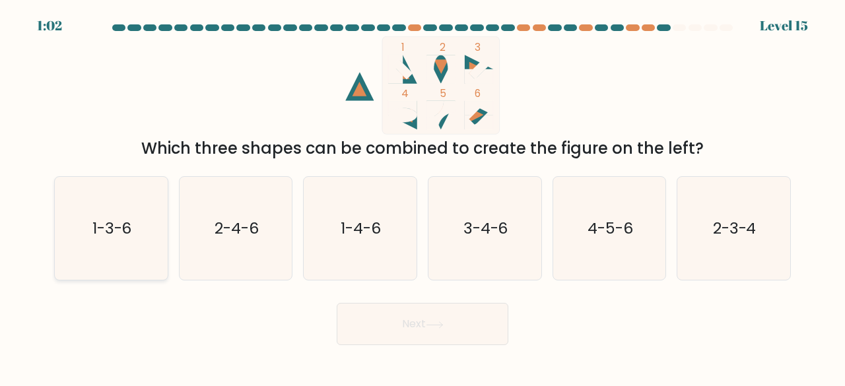
click at [107, 250] on icon "1-3-6" at bounding box center [111, 229] width 104 height 104
click at [422, 197] on input "a. 1-3-6" at bounding box center [422, 194] width 1 height 3
radio input "true"
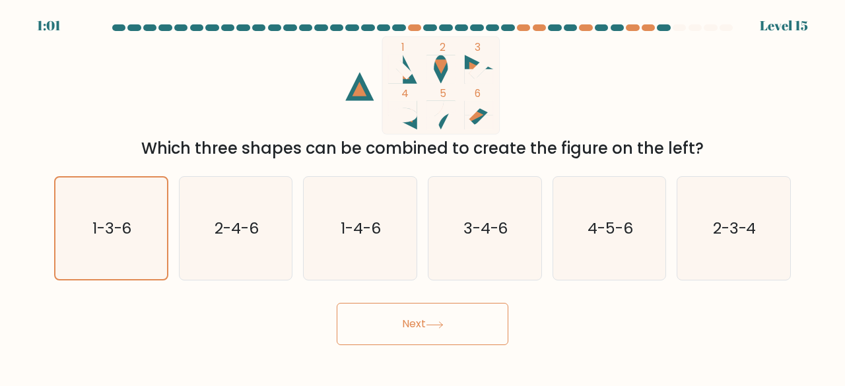
click at [474, 343] on button "Next" at bounding box center [423, 324] width 172 height 42
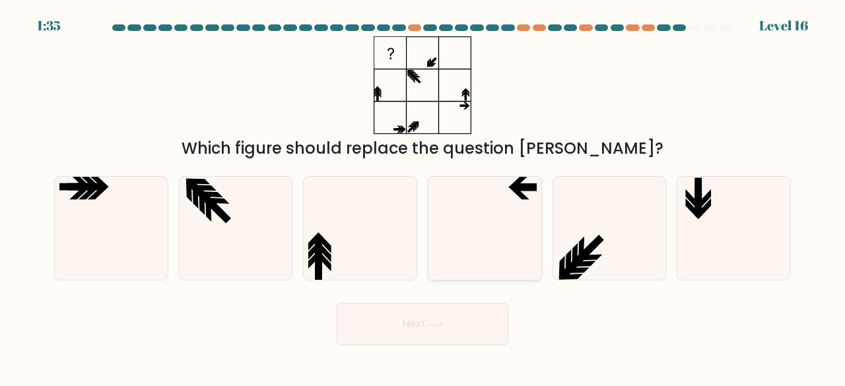
click at [452, 259] on icon at bounding box center [485, 229] width 104 height 104
click at [423, 197] on input "d." at bounding box center [422, 194] width 1 height 3
radio input "true"
click at [377, 307] on button "Next" at bounding box center [423, 324] width 172 height 42
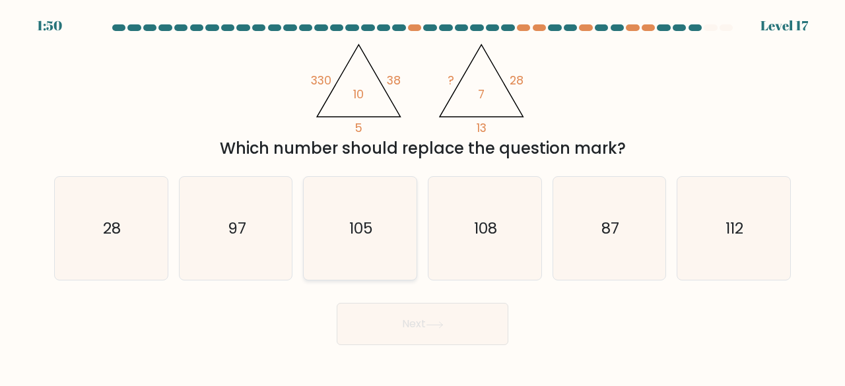
click at [378, 240] on icon "105" at bounding box center [360, 229] width 104 height 104
click at [422, 197] on input "c. 105" at bounding box center [422, 194] width 1 height 3
radio input "true"
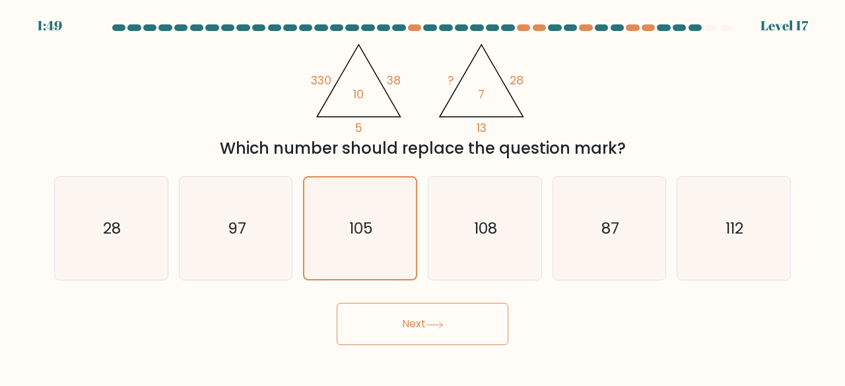
click at [381, 313] on button "Next" at bounding box center [423, 324] width 172 height 42
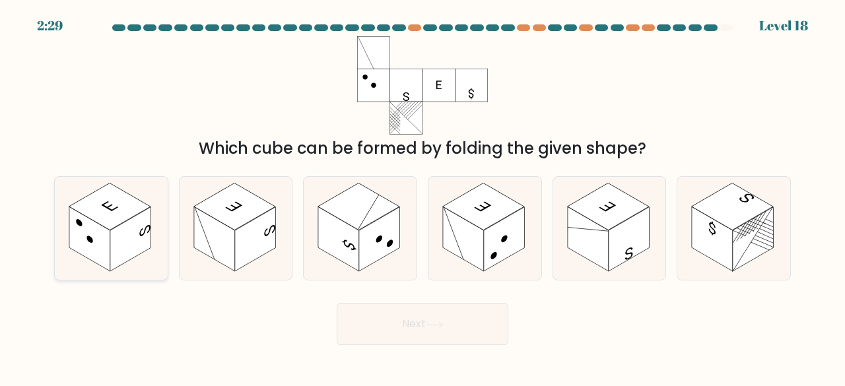
click at [132, 245] on rect at bounding box center [130, 239] width 41 height 65
click at [422, 197] on input "a." at bounding box center [422, 194] width 1 height 3
radio input "true"
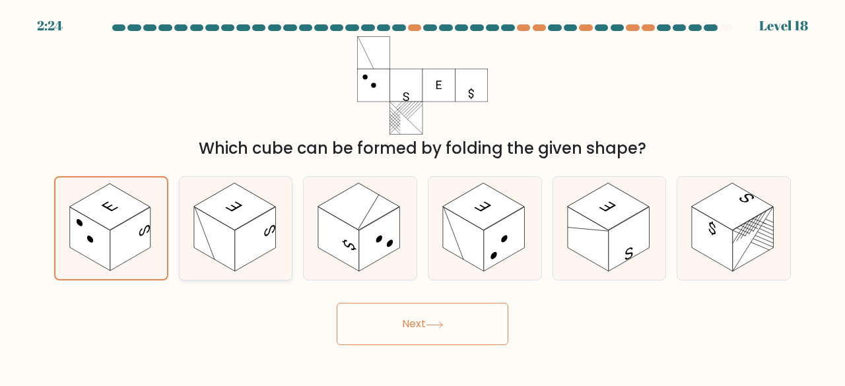
click at [240, 242] on rect at bounding box center [255, 239] width 41 height 65
click at [422, 197] on input "b." at bounding box center [422, 194] width 1 height 3
radio input "true"
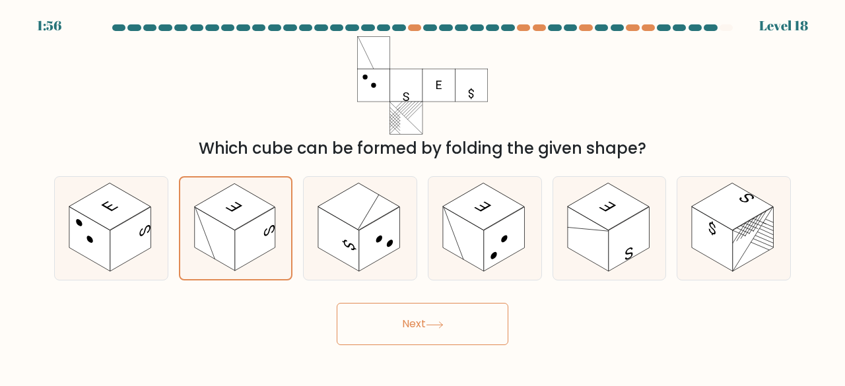
click at [385, 327] on button "Next" at bounding box center [423, 324] width 172 height 42
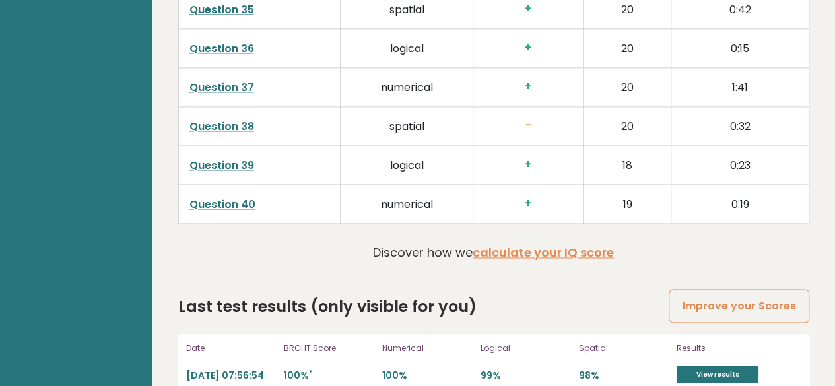
scroll to position [3444, 0]
click at [698, 366] on link "View results" at bounding box center [717, 374] width 82 height 17
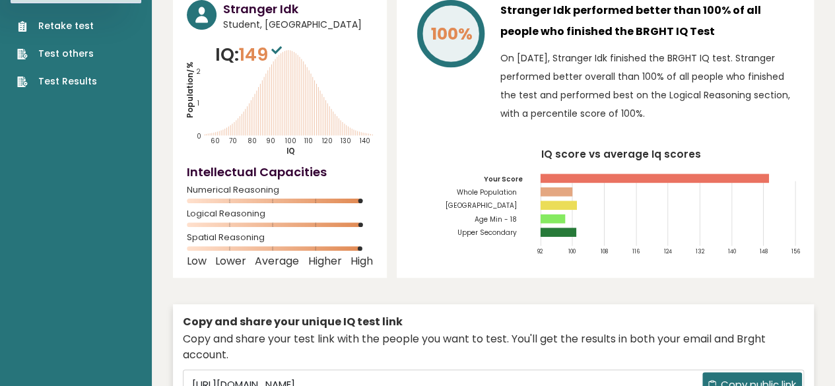
scroll to position [0, 0]
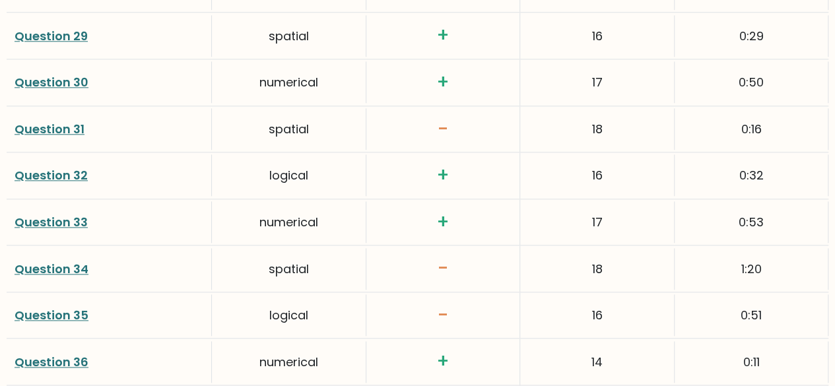
scroll to position [3207, 0]
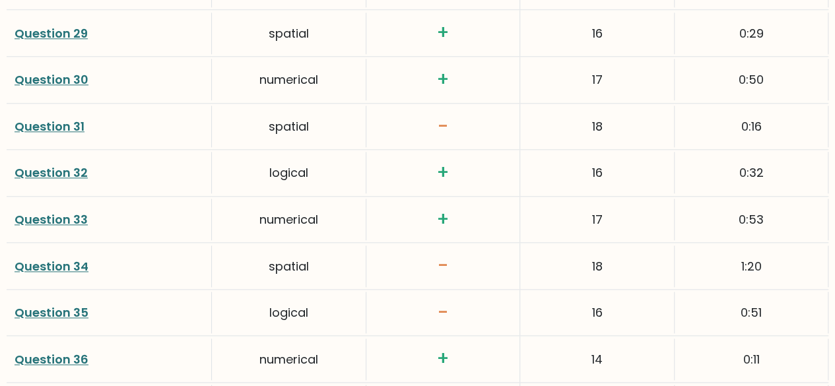
click at [65, 308] on link "Question 35" at bounding box center [52, 312] width 74 height 16
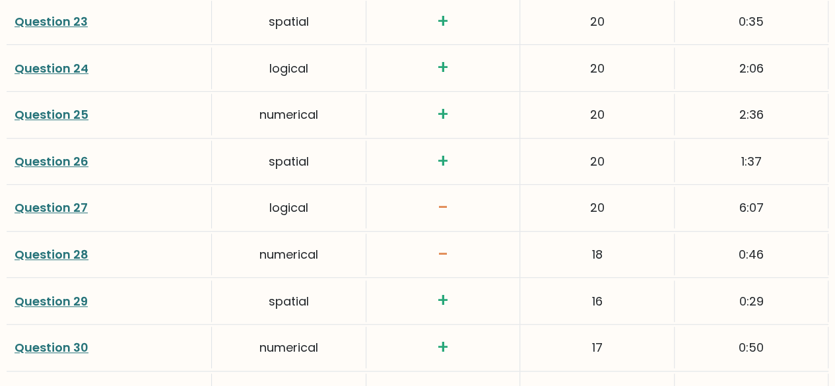
scroll to position [2939, 0]
click at [62, 199] on link "Question 27" at bounding box center [51, 207] width 73 height 16
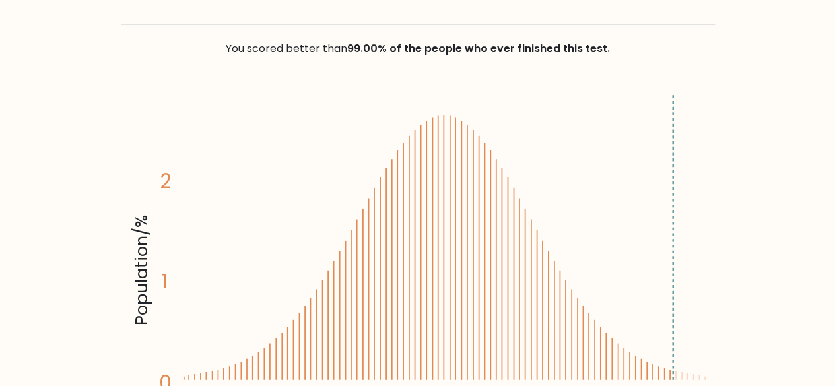
scroll to position [172, 0]
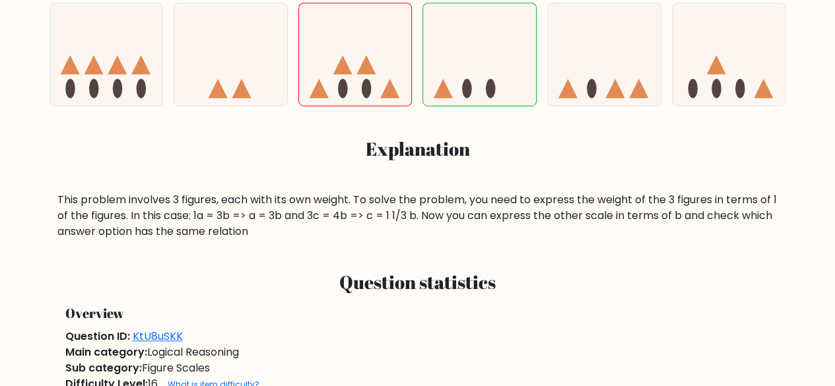
scroll to position [172, 0]
